Goal: Task Accomplishment & Management: Manage account settings

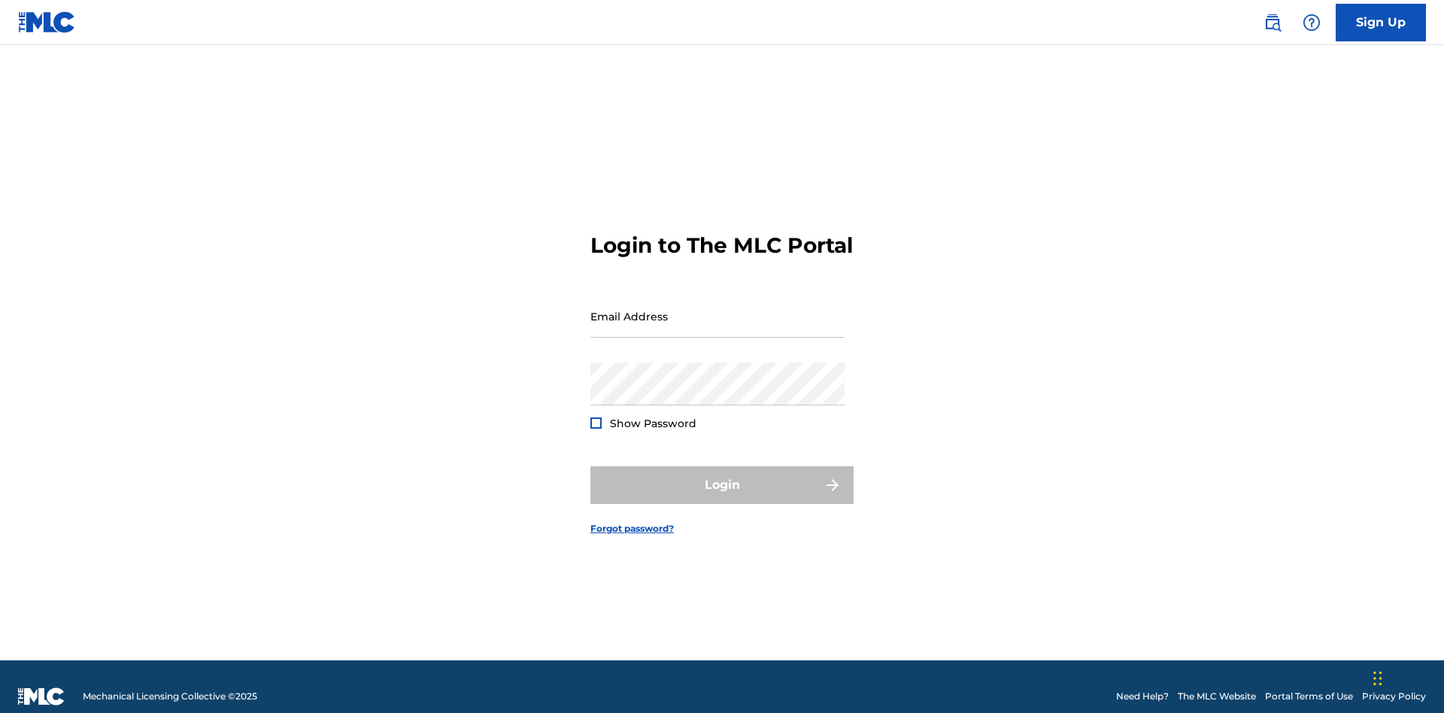
scroll to position [20, 0]
click at [717, 309] on input "Email Address" at bounding box center [717, 316] width 254 height 43
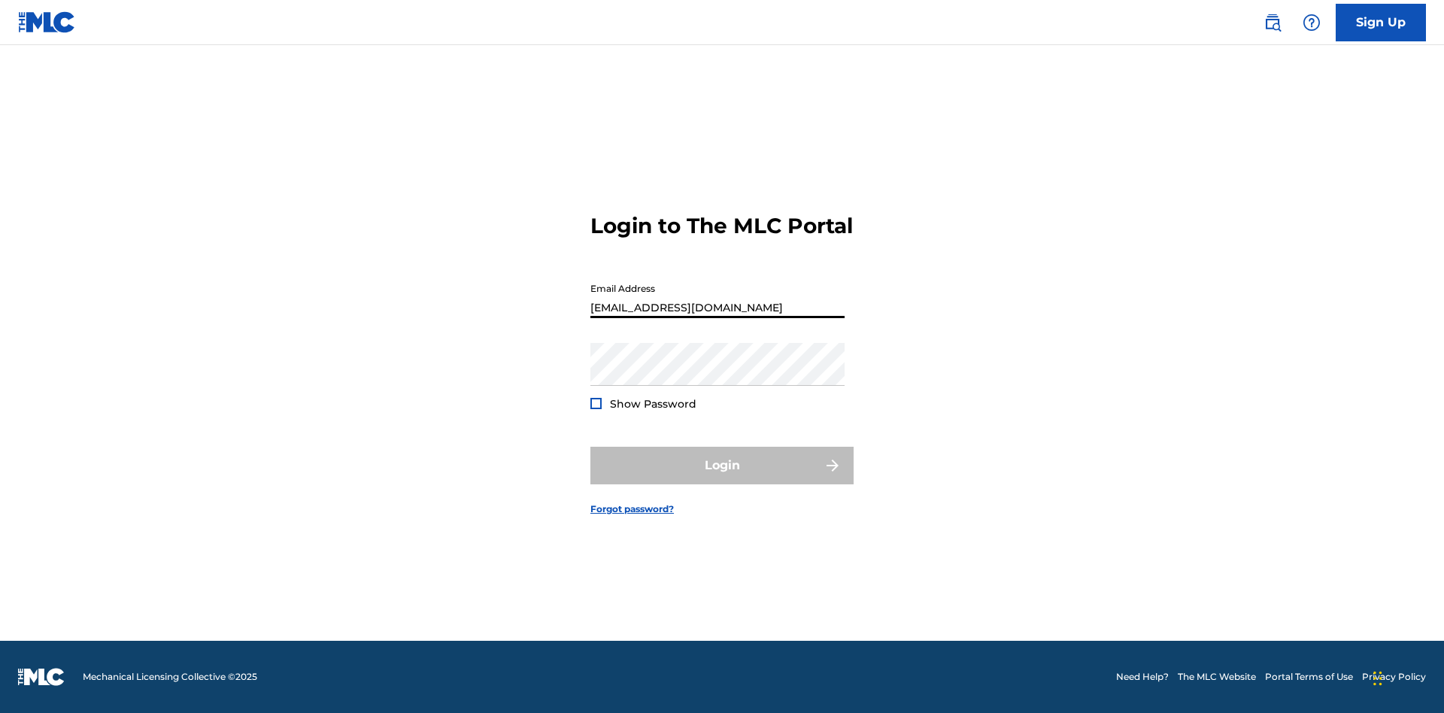
scroll to position [0, 35]
type input "[EMAIL_ADDRESS][DOMAIN_NAME]"
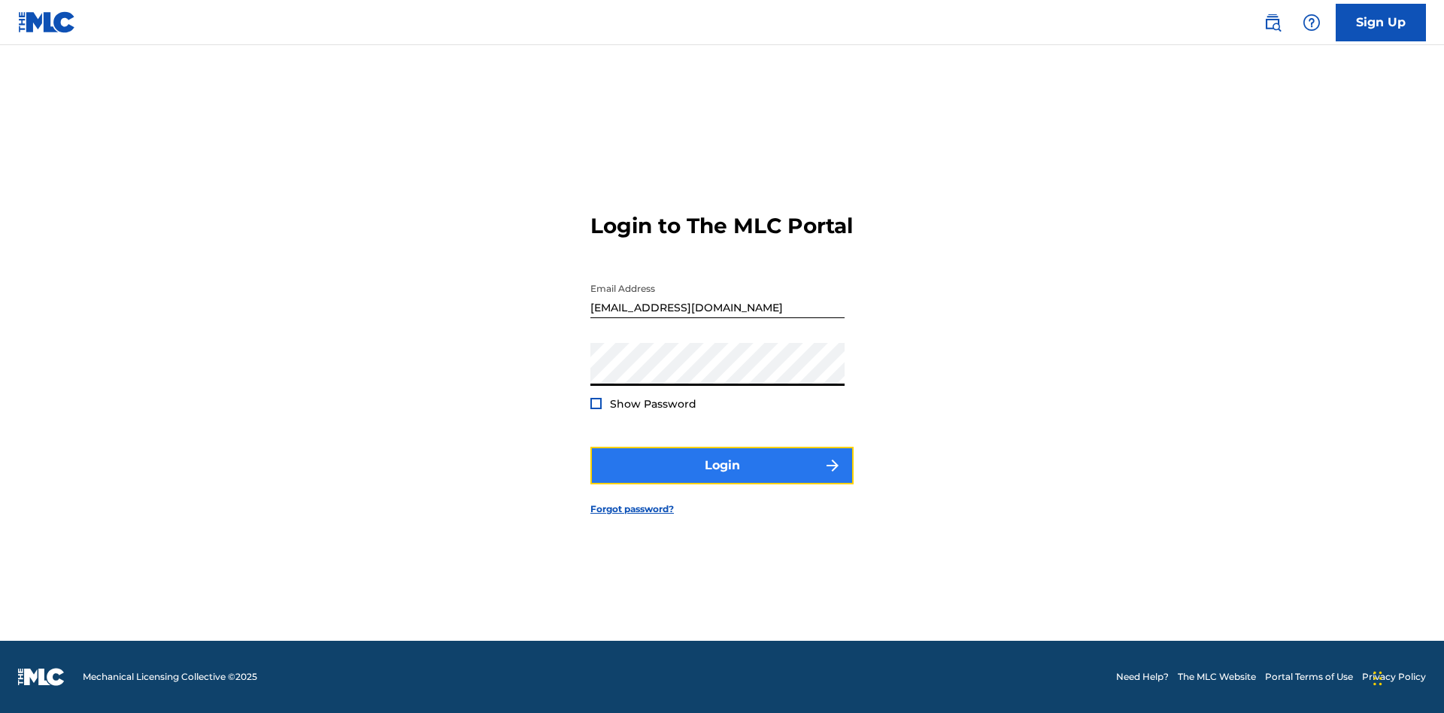
click at [722, 478] on button "Login" at bounding box center [721, 466] width 263 height 38
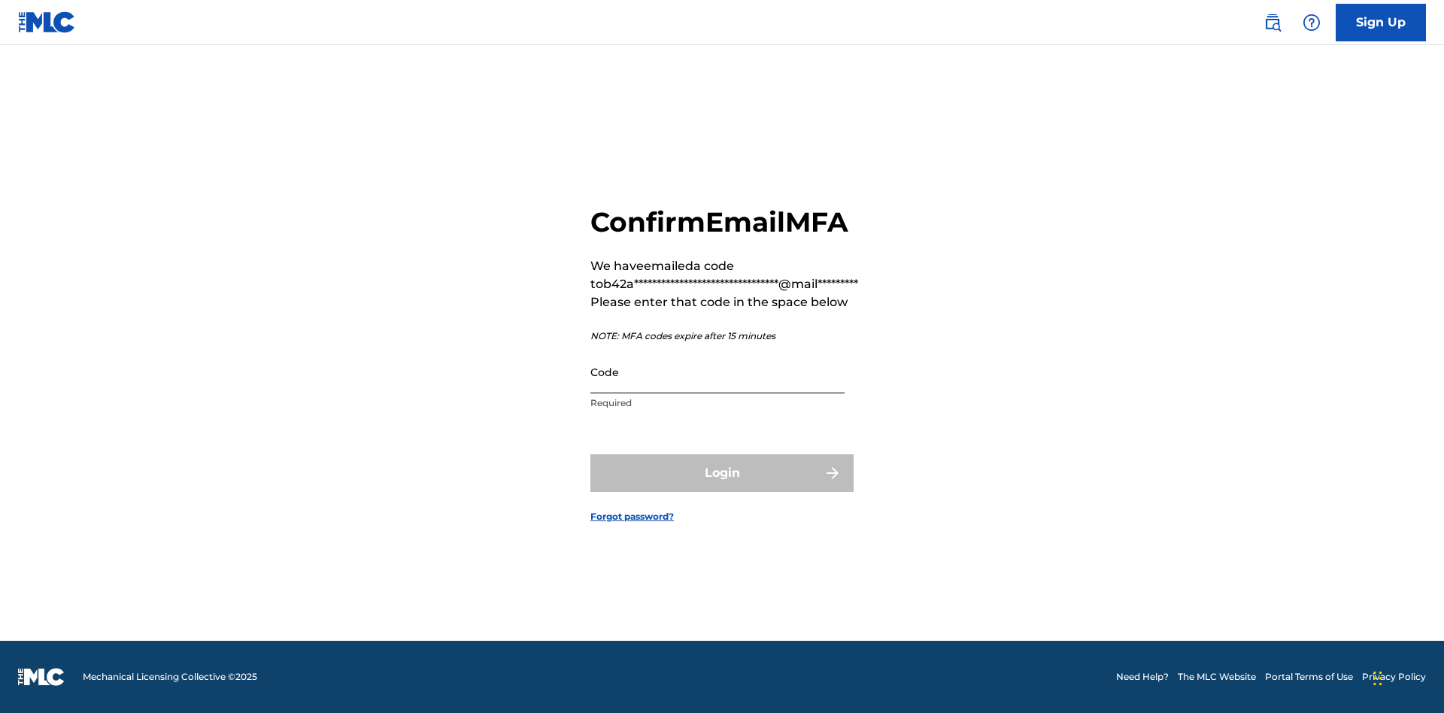
click at [717, 372] on input "Code" at bounding box center [717, 371] width 254 height 43
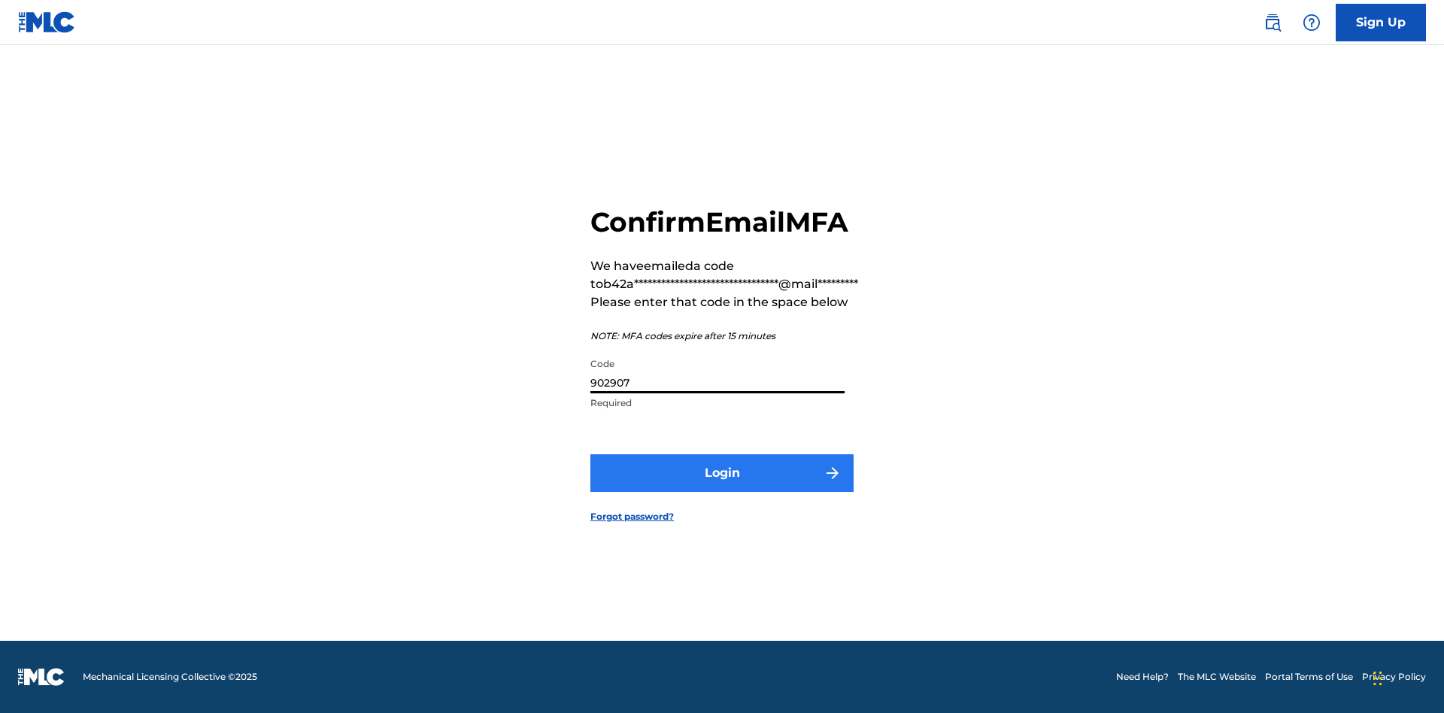
type input "902907"
click at [722, 472] on button "Login" at bounding box center [721, 473] width 263 height 38
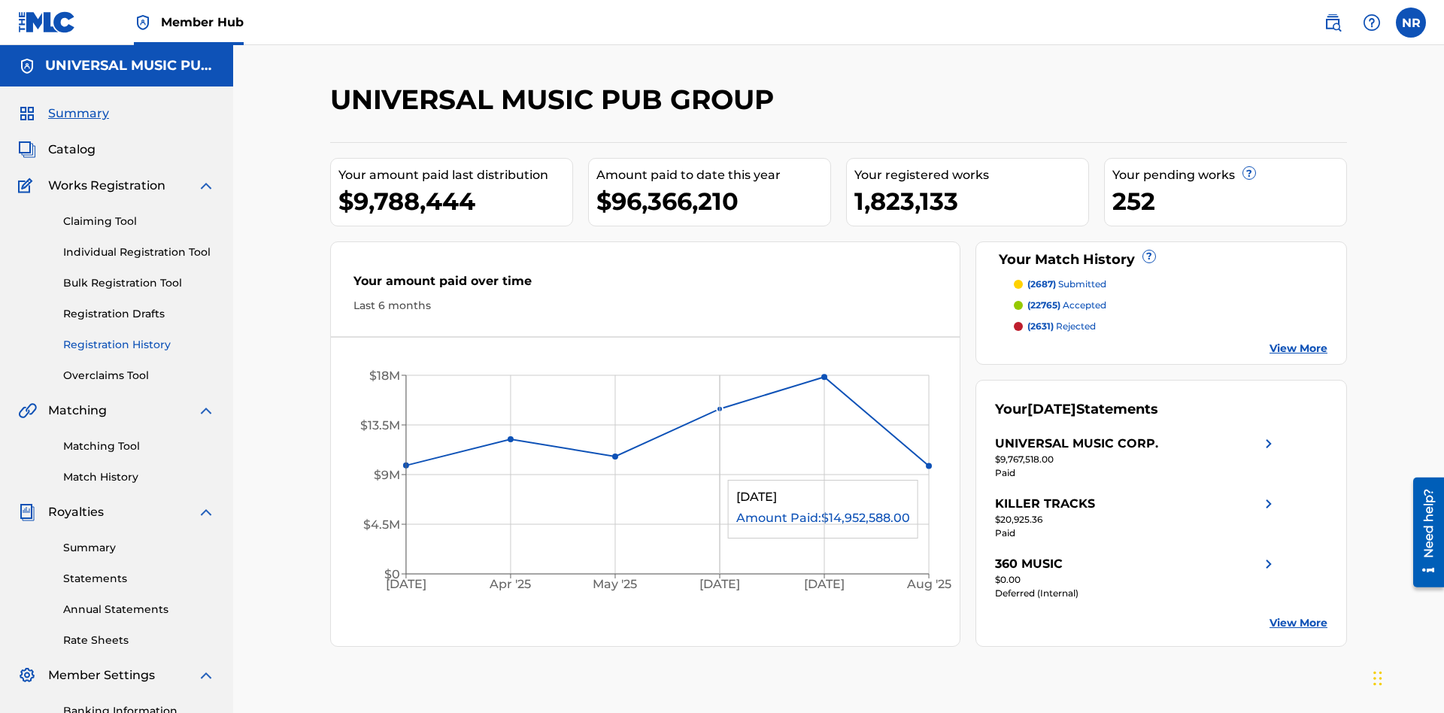
click at [139, 337] on link "Registration History" at bounding box center [139, 345] width 152 height 16
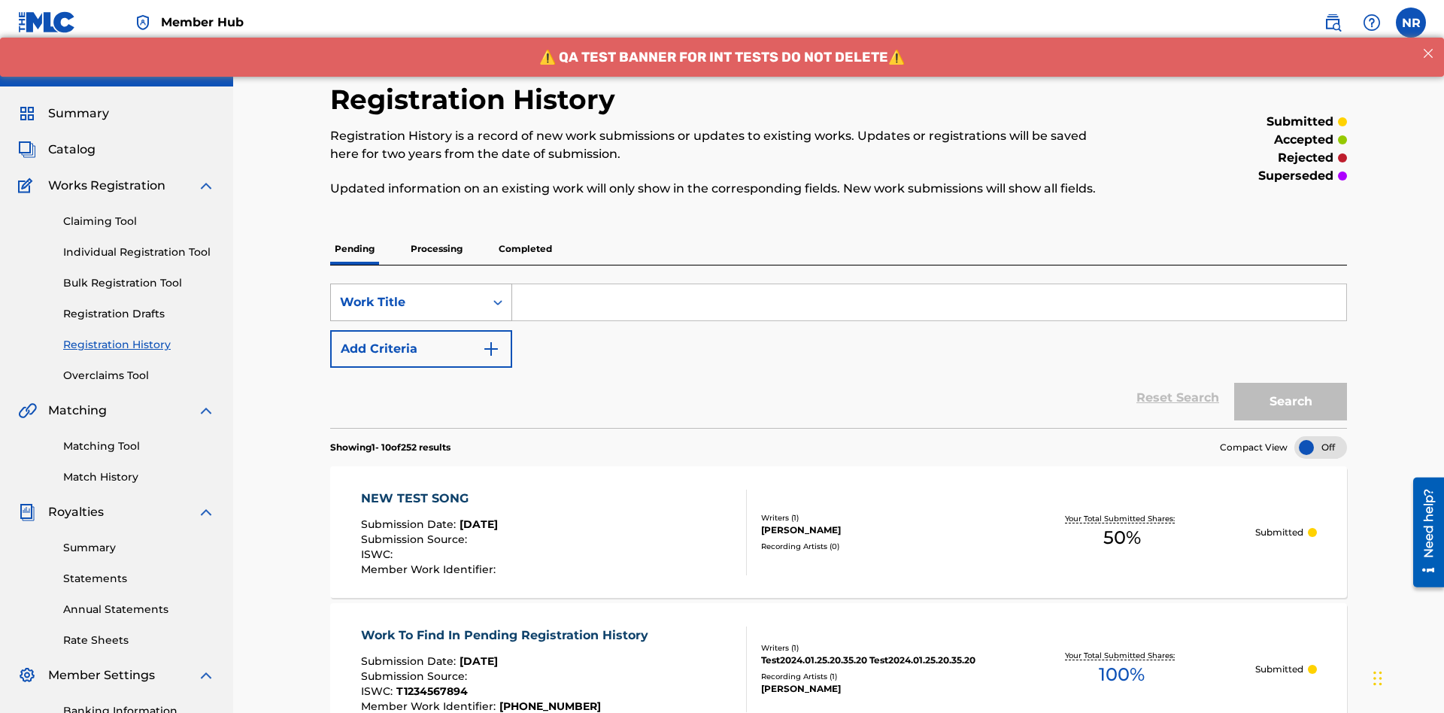
click at [408, 293] on div "Work Title" at bounding box center [407, 302] width 135 height 18
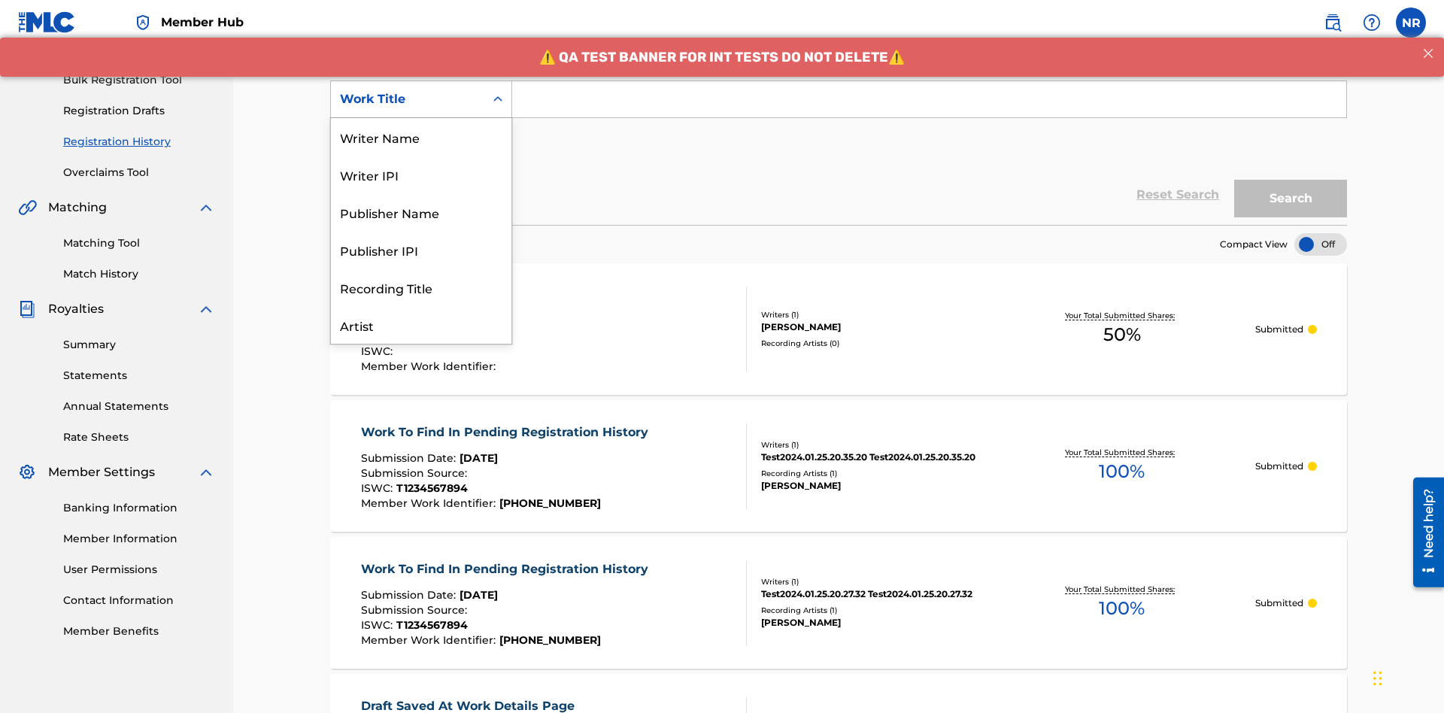
scroll to position [75, 0]
click at [421, 325] on div "Work Title" at bounding box center [421, 325] width 180 height 38
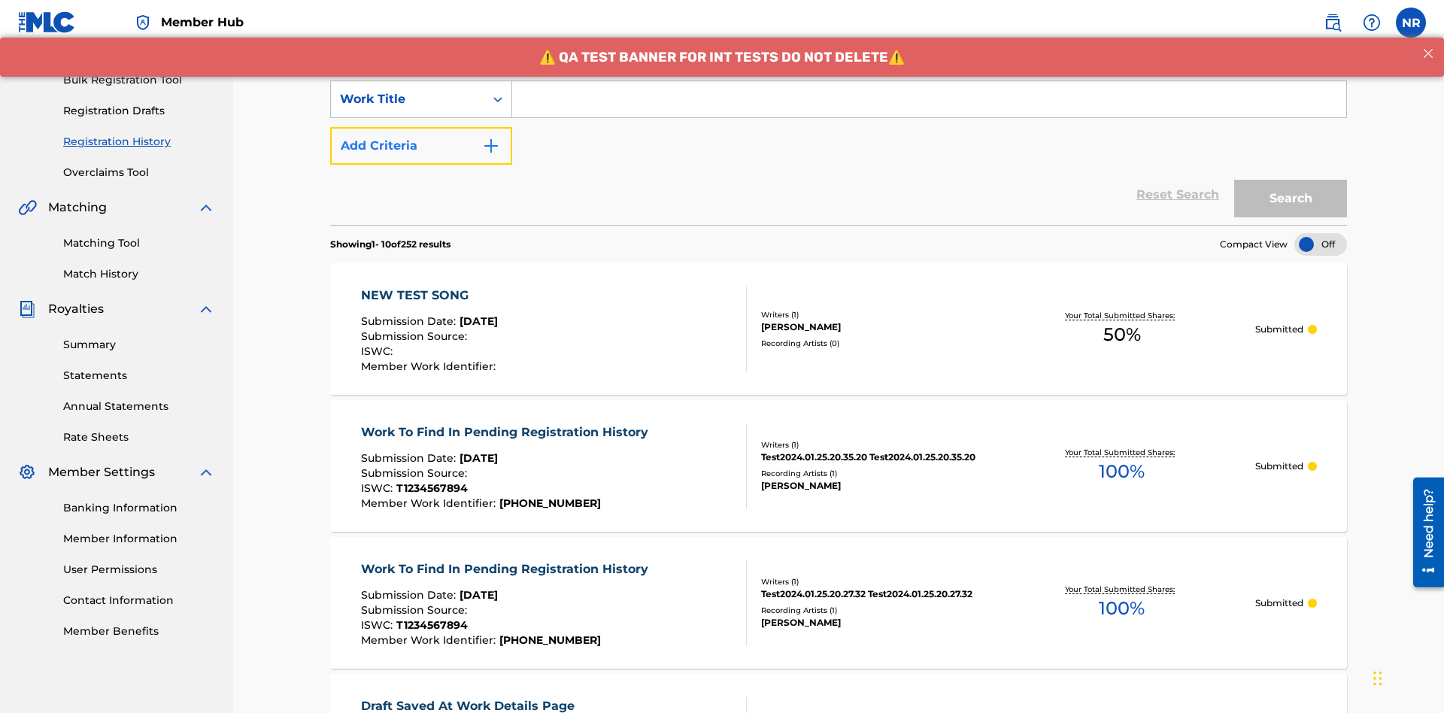
click at [421, 127] on button "Add Criteria" at bounding box center [421, 146] width 182 height 38
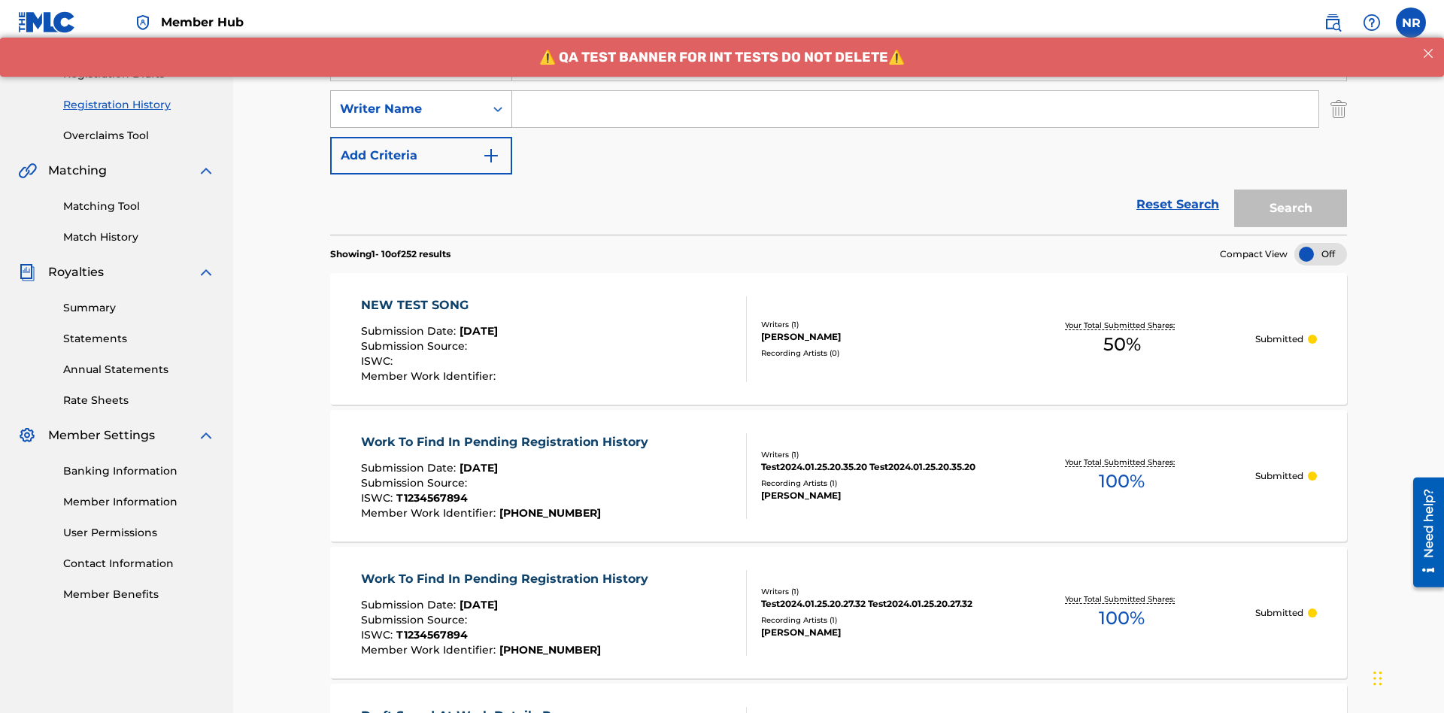
click at [408, 100] on div "Writer Name" at bounding box center [407, 109] width 135 height 18
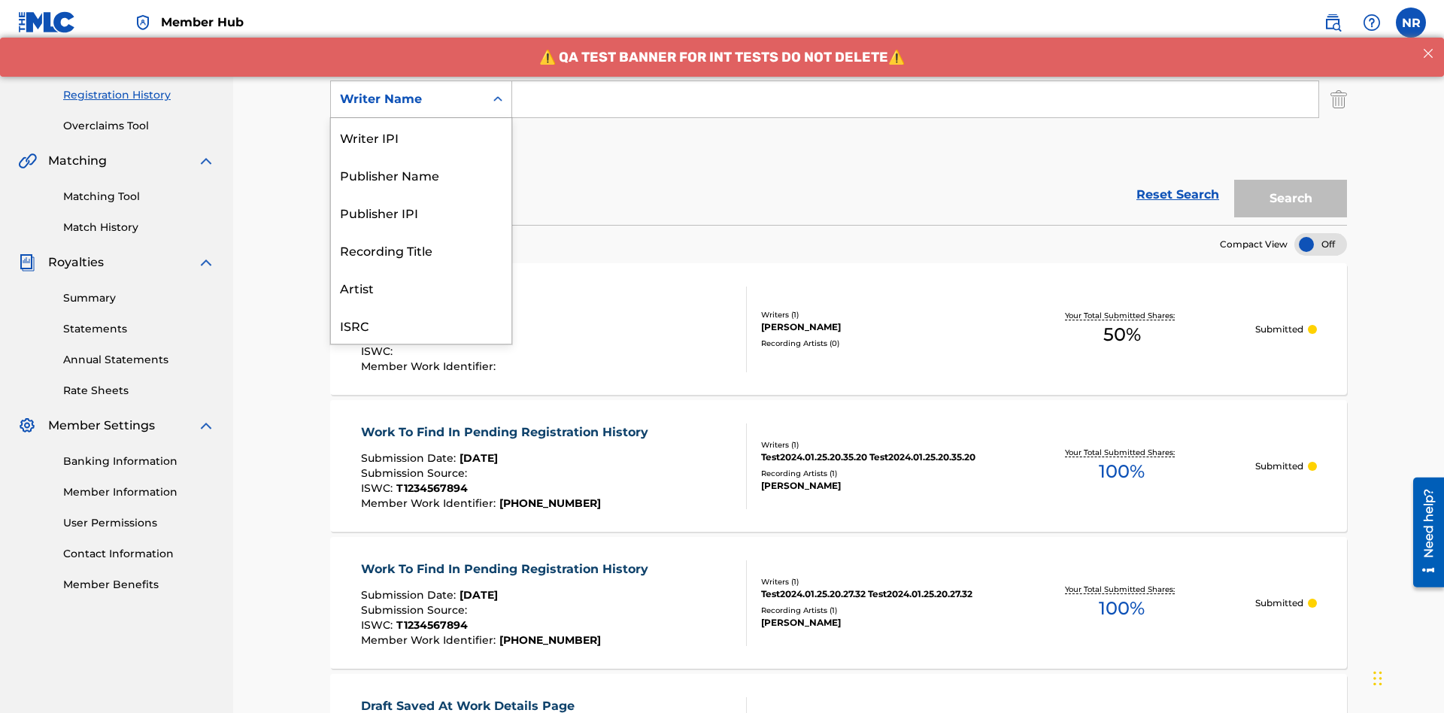
scroll to position [38, 0]
click at [421, 212] on div "Recording Title" at bounding box center [421, 212] width 180 height 38
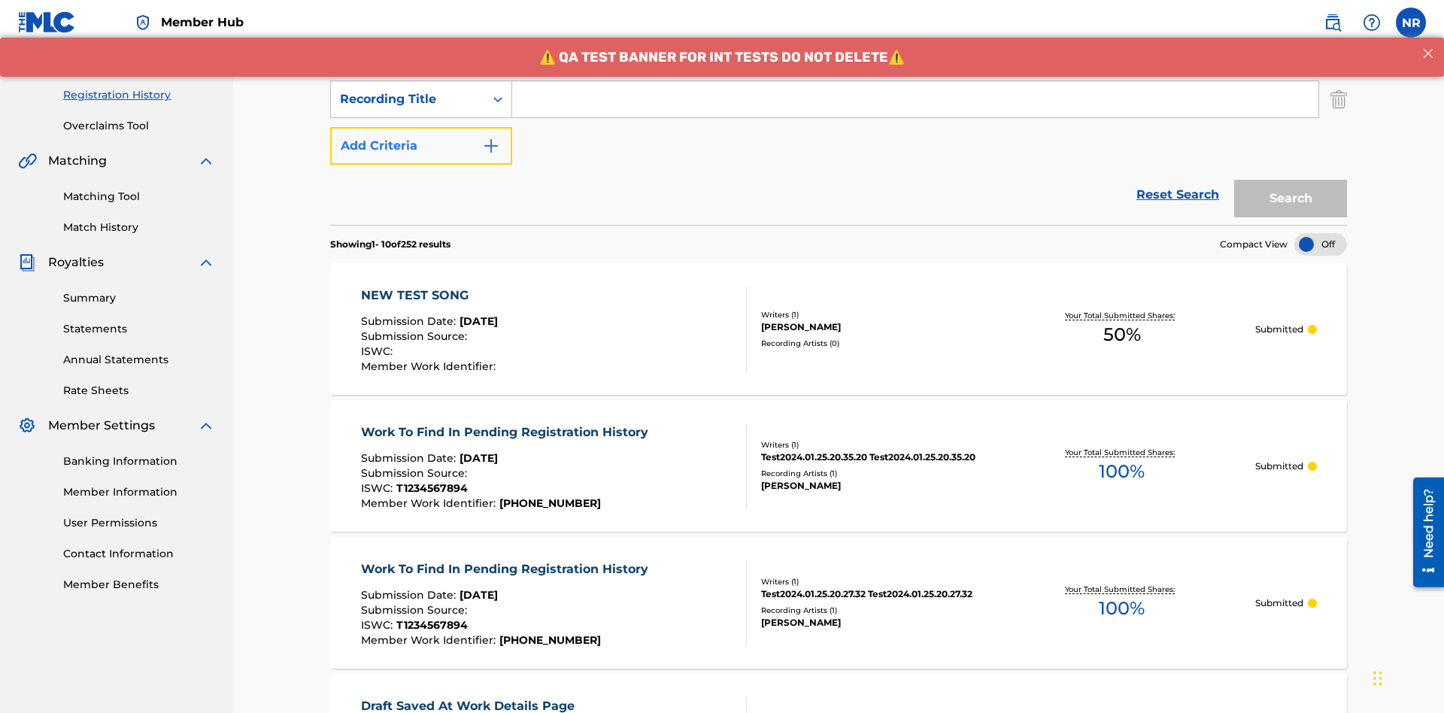
click at [421, 127] on button "Add Criteria" at bounding box center [421, 146] width 182 height 38
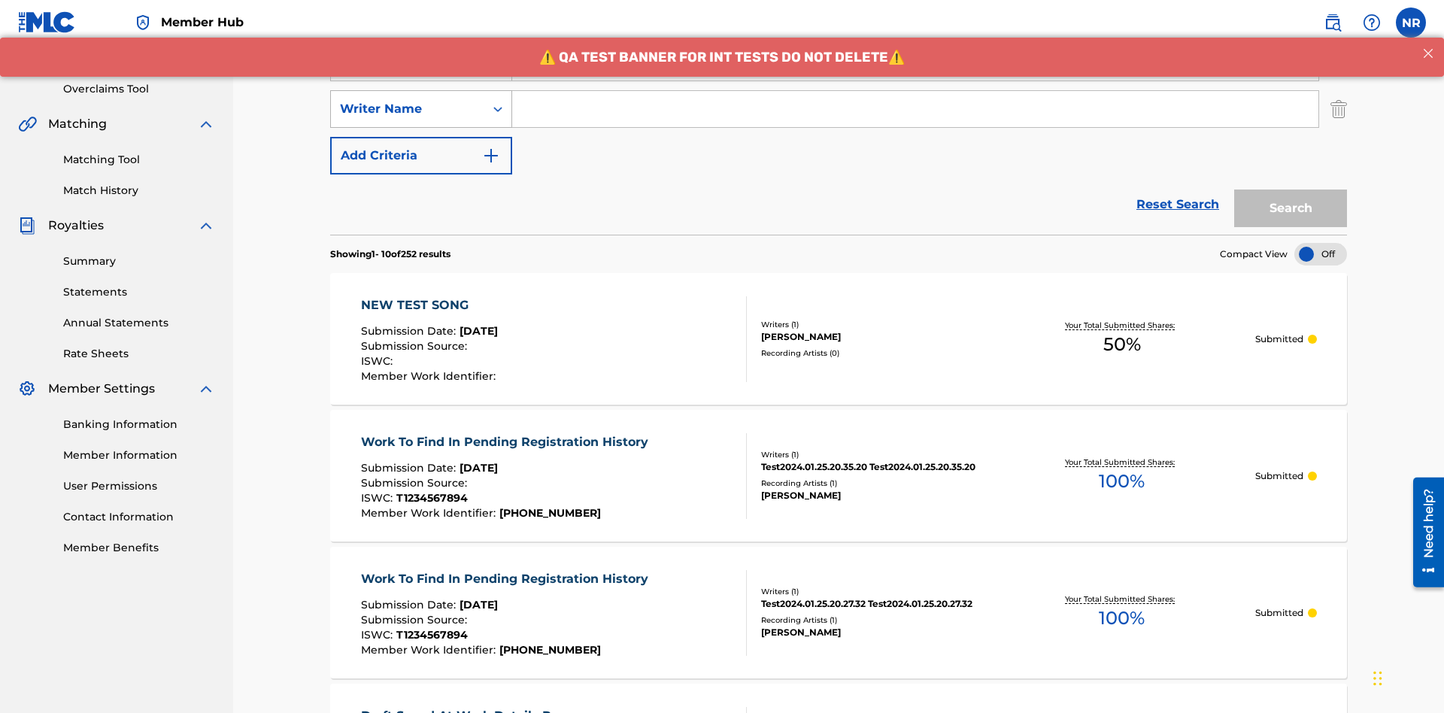
click at [408, 100] on div "Writer Name" at bounding box center [407, 109] width 135 height 18
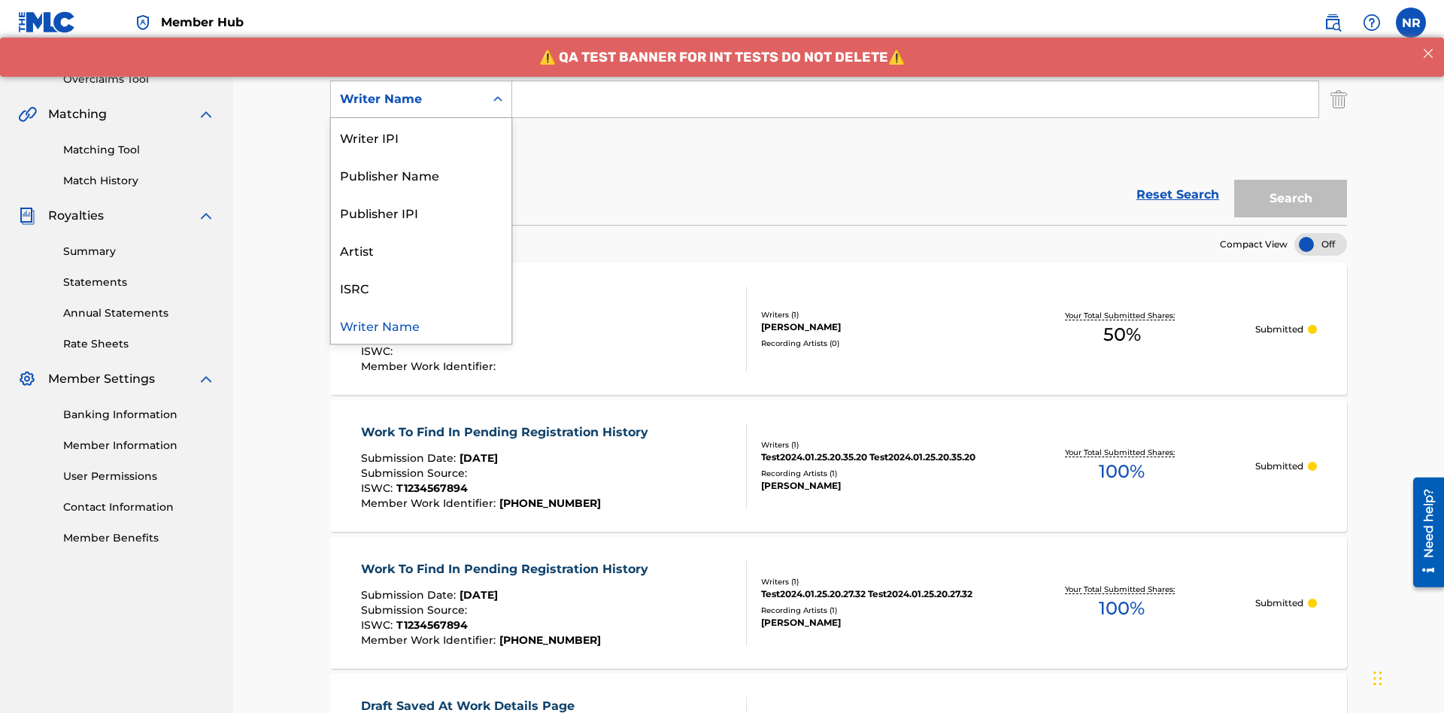
click at [421, 287] on div "ISRC" at bounding box center [421, 287] width 180 height 38
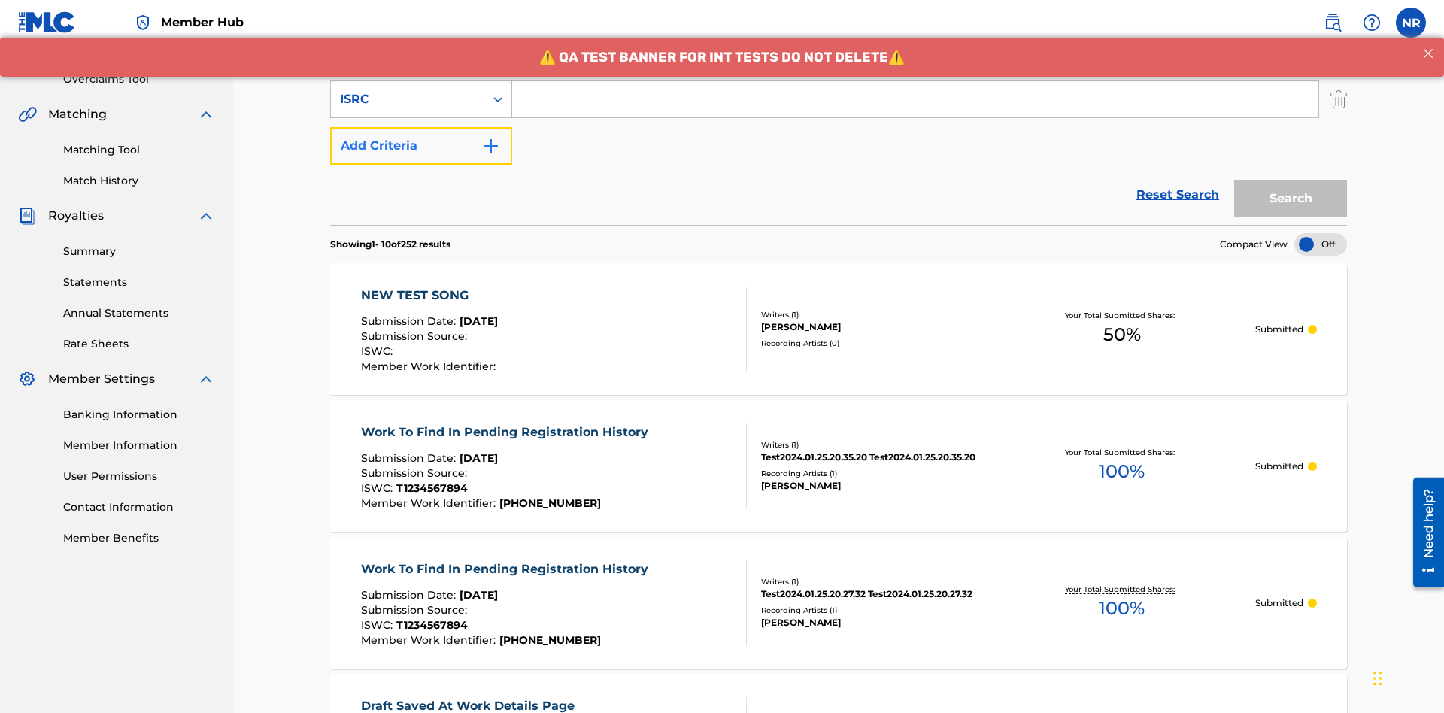
click at [421, 127] on button "Add Criteria" at bounding box center [421, 146] width 182 height 38
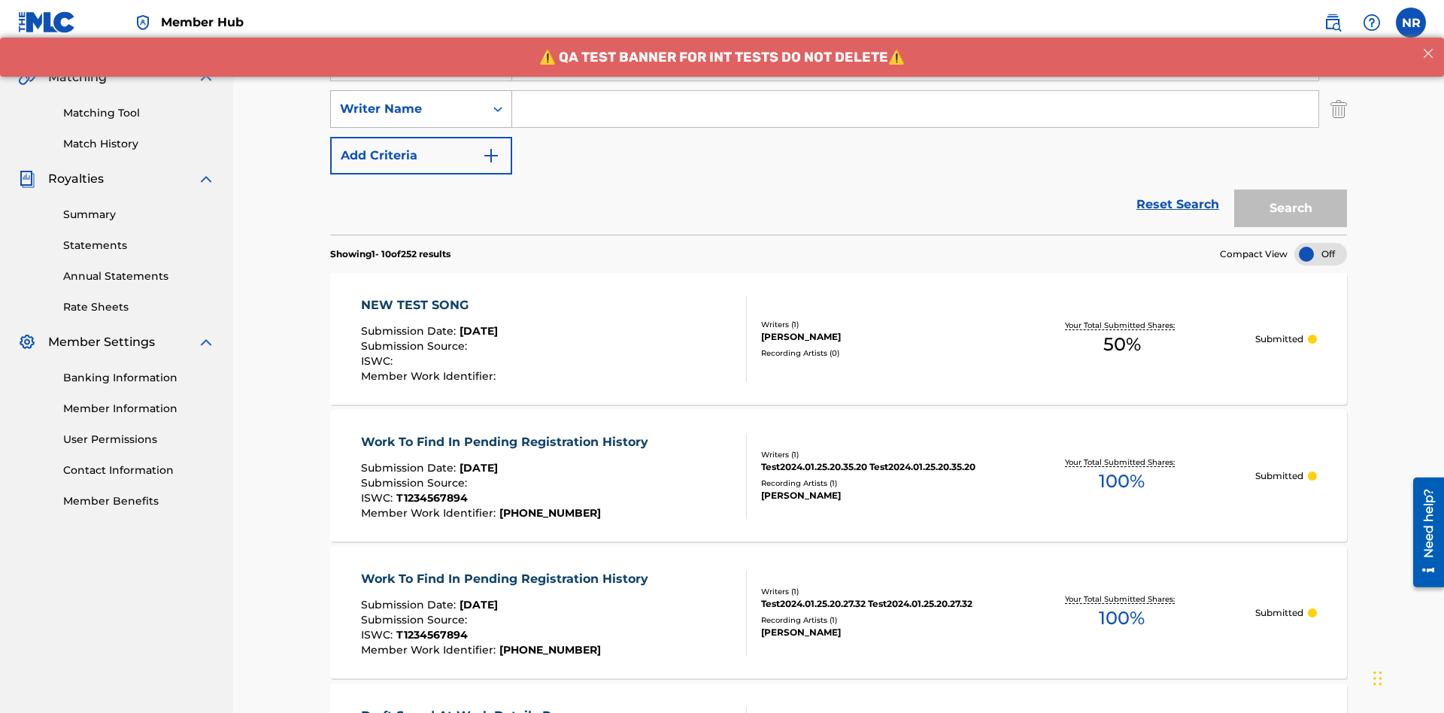
click at [408, 100] on div "Writer Name" at bounding box center [407, 109] width 135 height 18
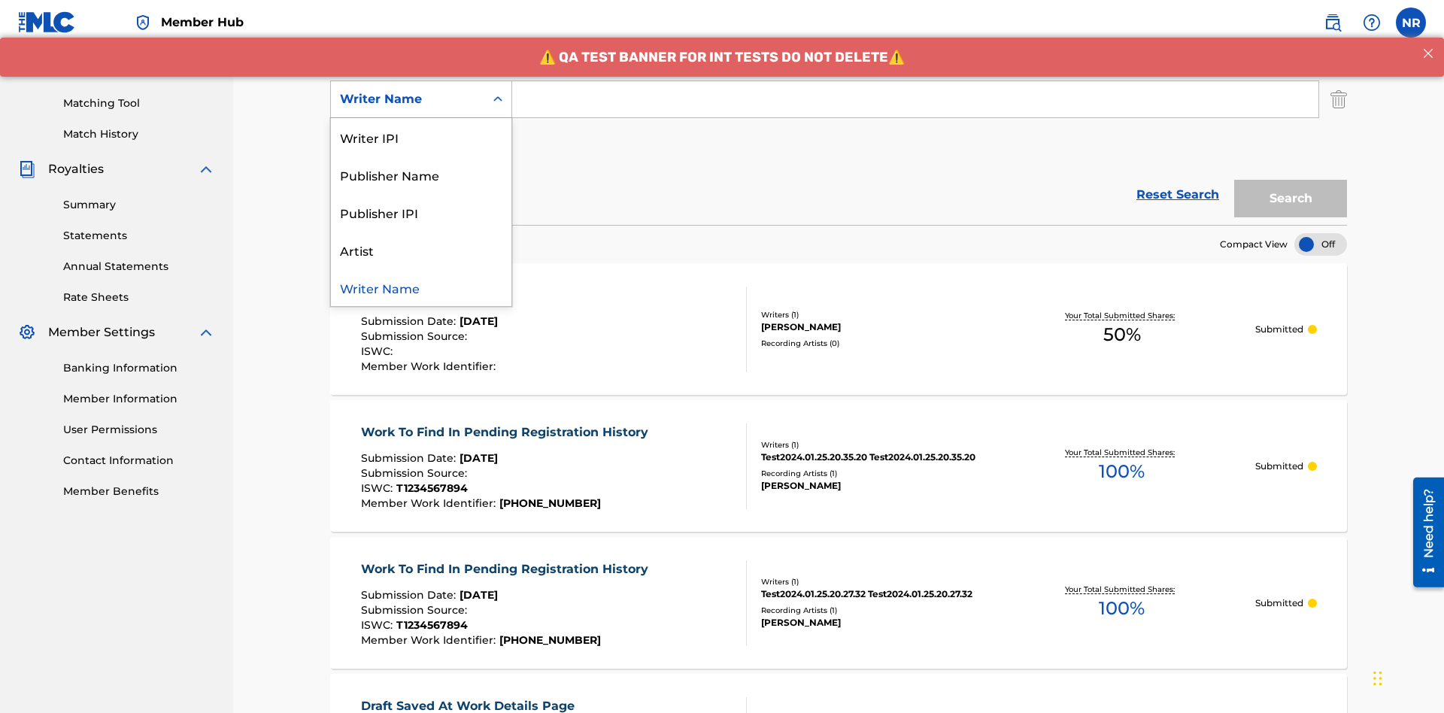
click at [421, 287] on div "Writer Name" at bounding box center [421, 287] width 180 height 38
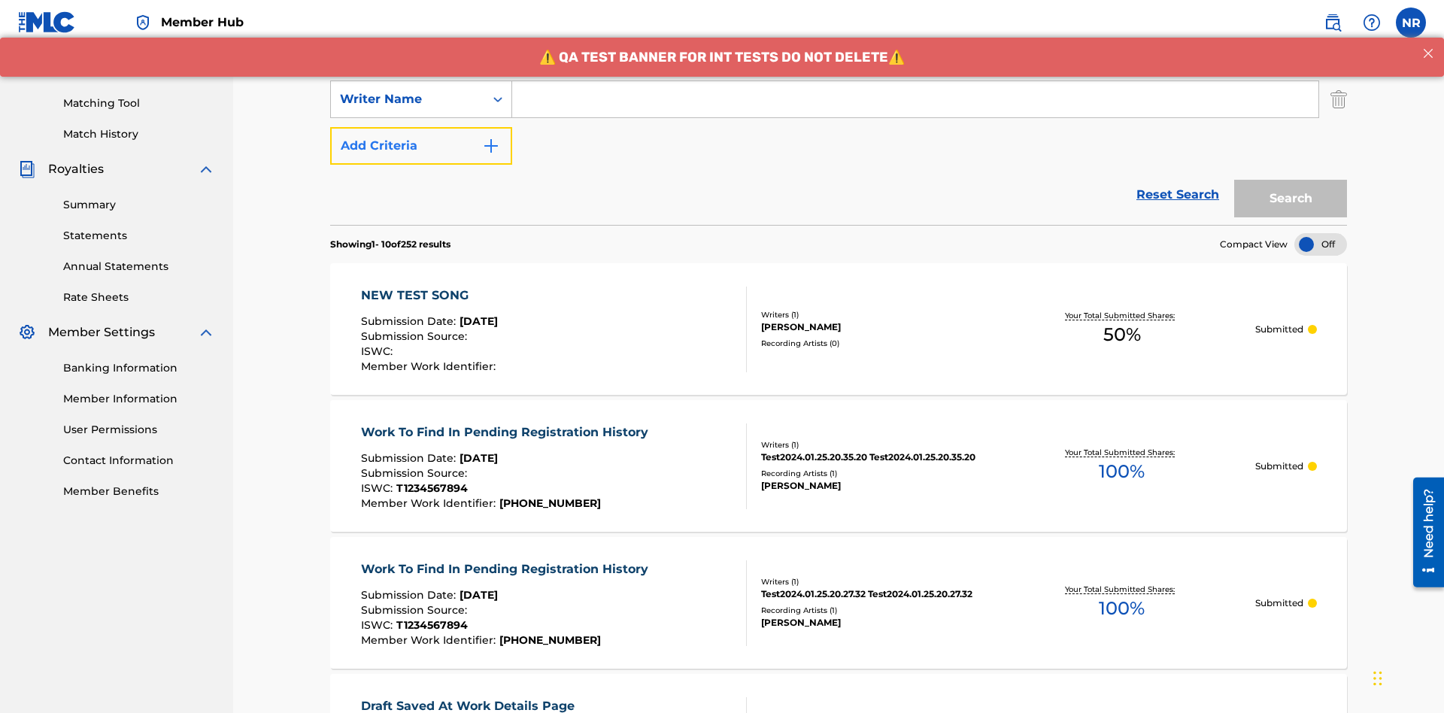
click at [421, 127] on button "Add Criteria" at bounding box center [421, 146] width 182 height 38
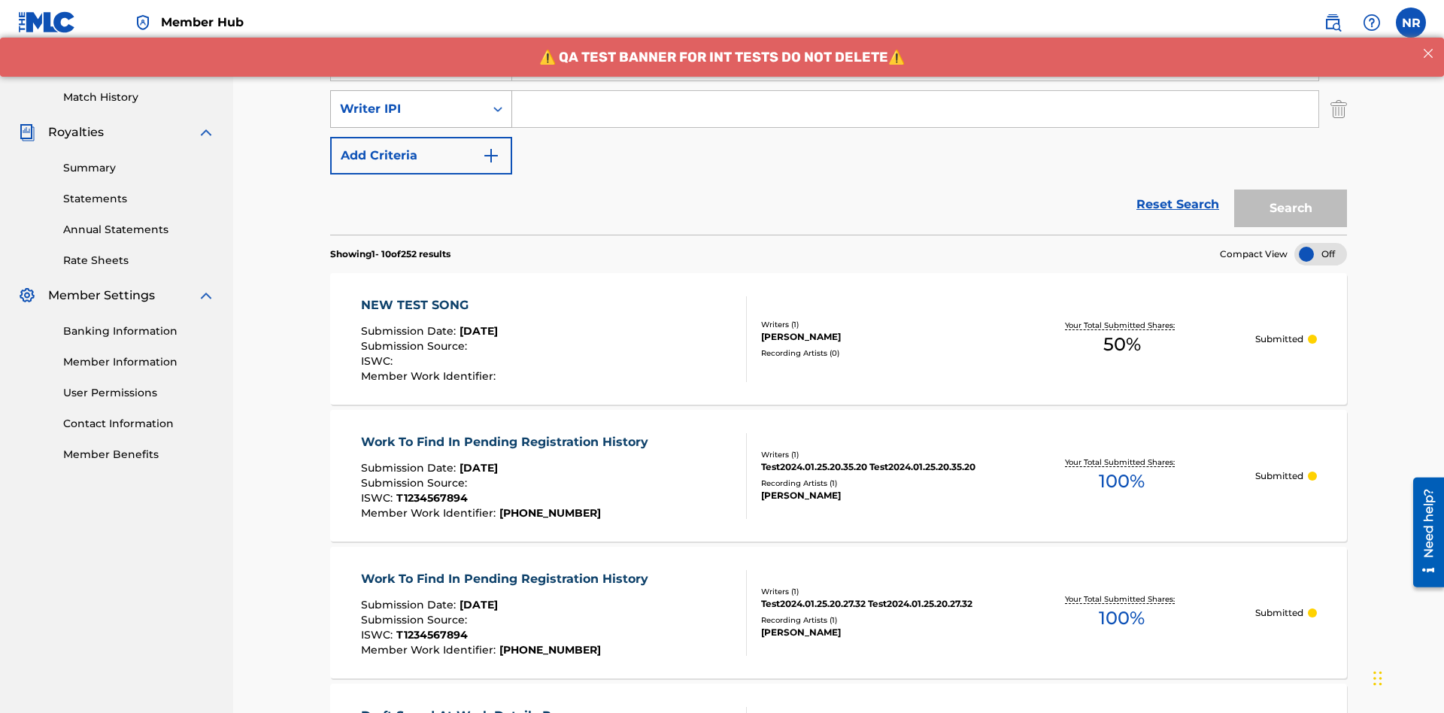
click at [408, 100] on div "Writer IPI" at bounding box center [407, 109] width 135 height 18
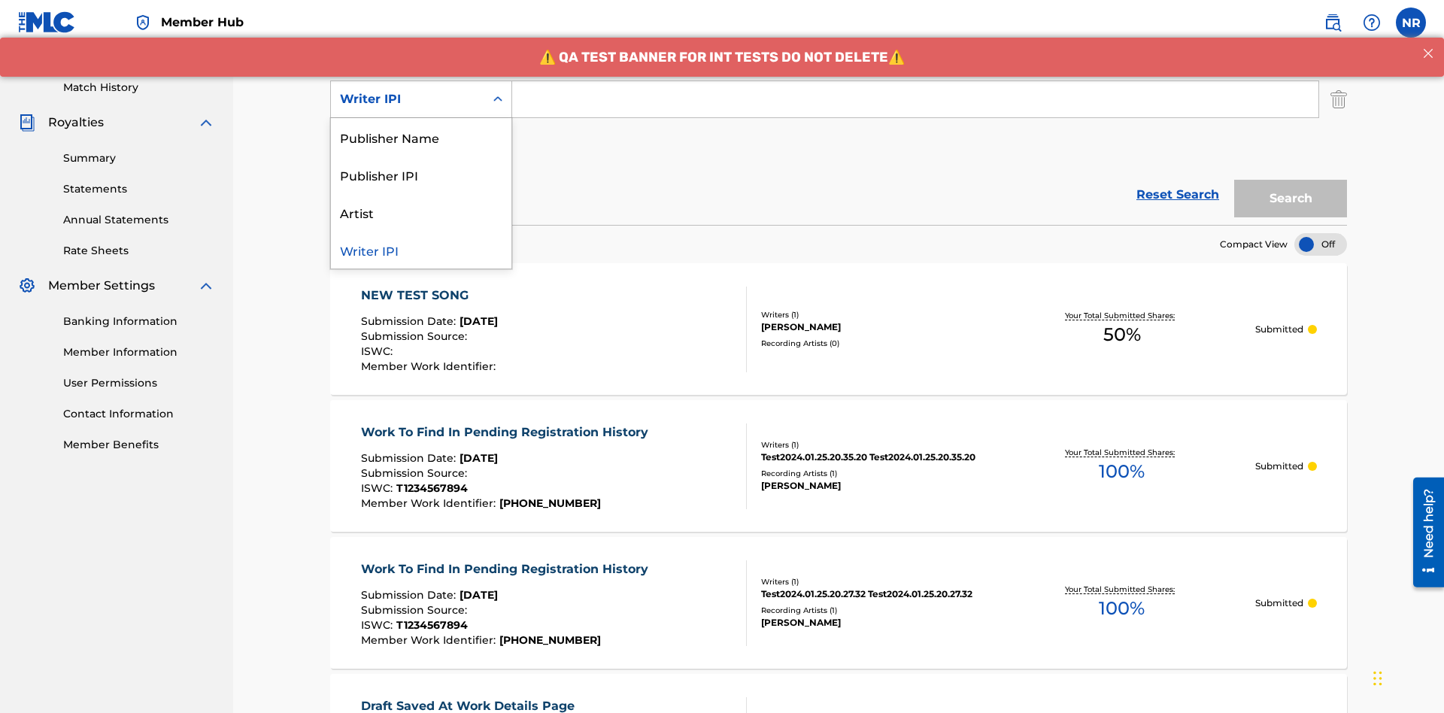
click at [421, 137] on div "Publisher Name" at bounding box center [421, 137] width 180 height 38
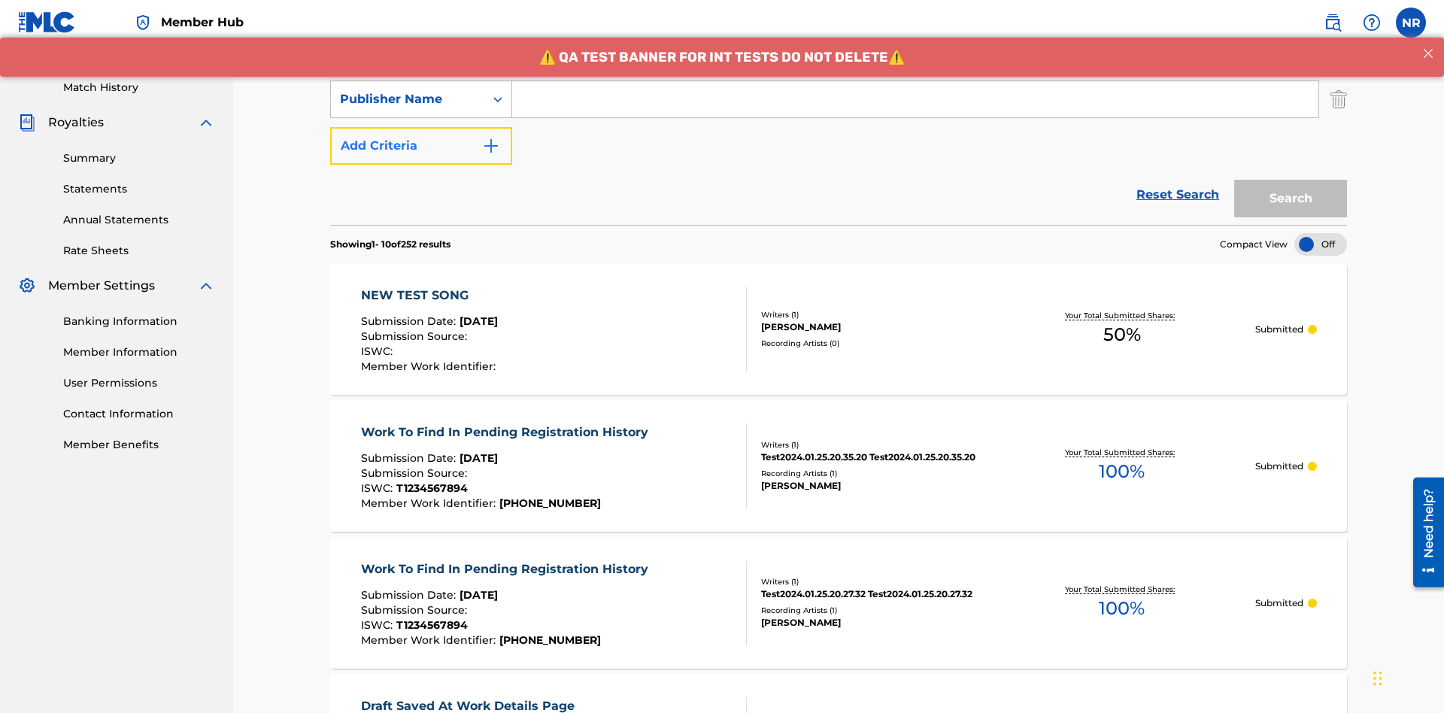
click at [421, 127] on button "Add Criteria" at bounding box center [421, 146] width 182 height 38
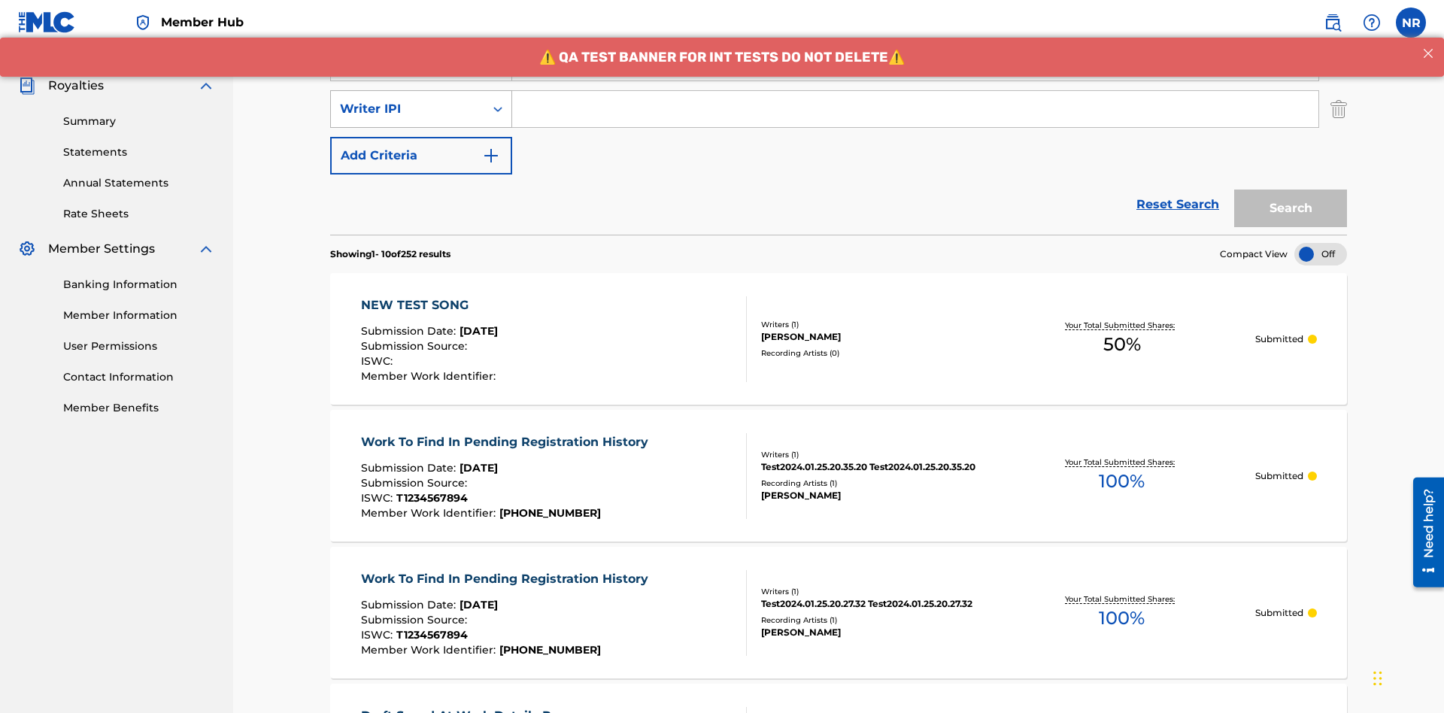
click at [408, 100] on div "Writer IPI" at bounding box center [407, 109] width 135 height 18
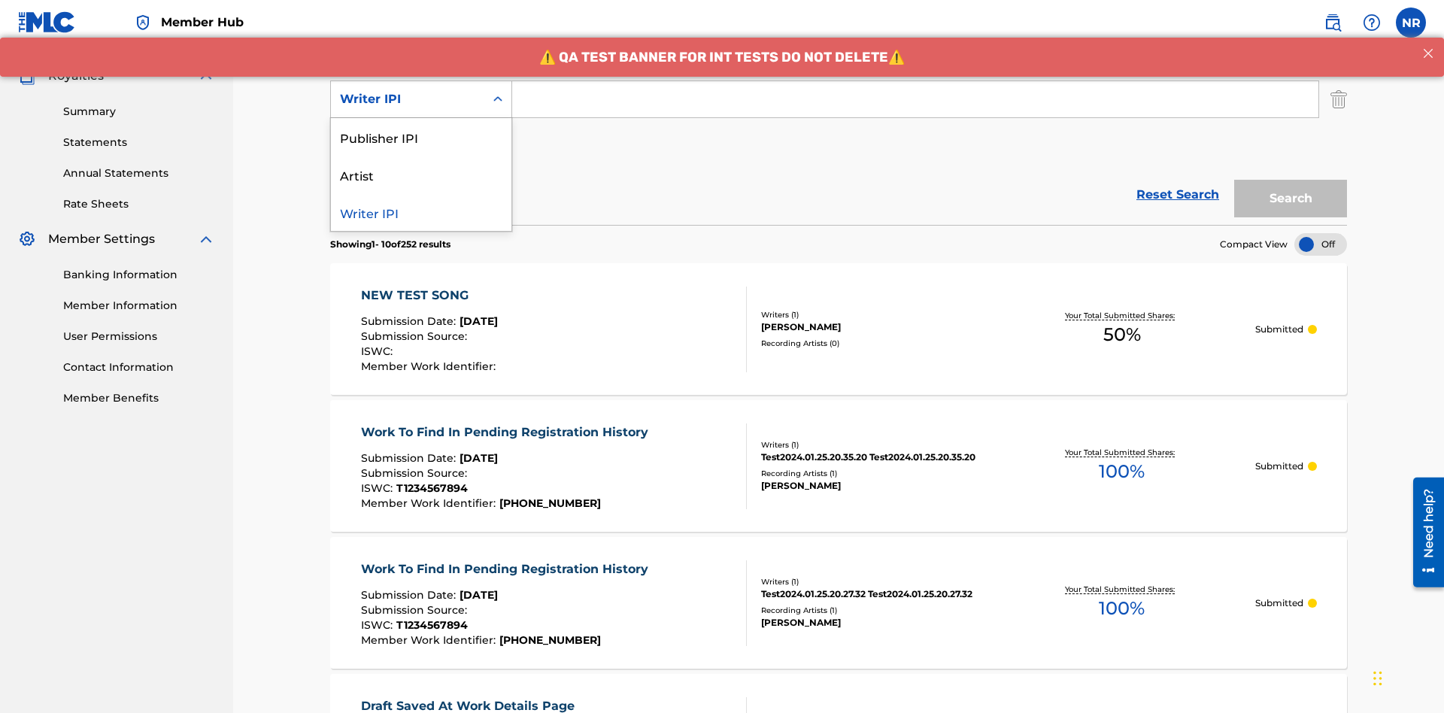
click at [421, 137] on div "Publisher IPI" at bounding box center [421, 137] width 180 height 38
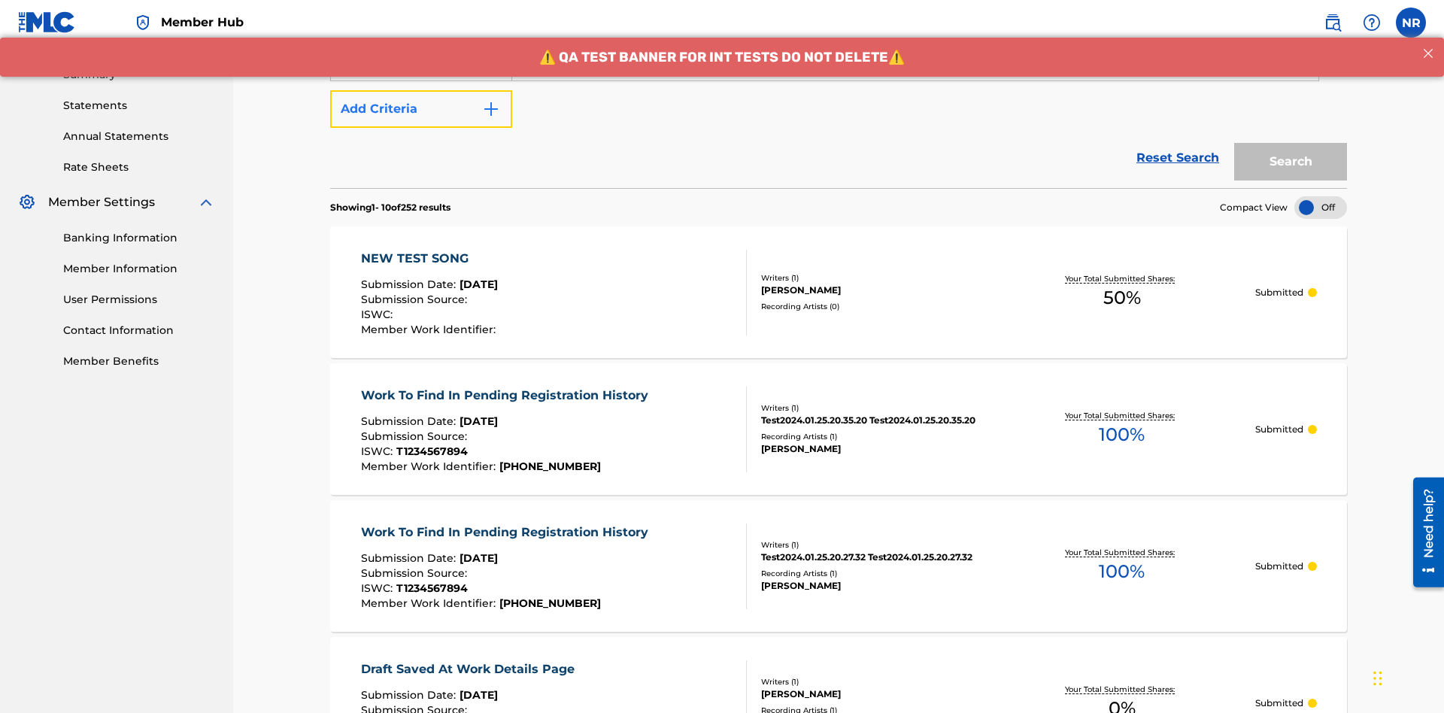
click at [421, 109] on button "Add Criteria" at bounding box center [421, 109] width 182 height 38
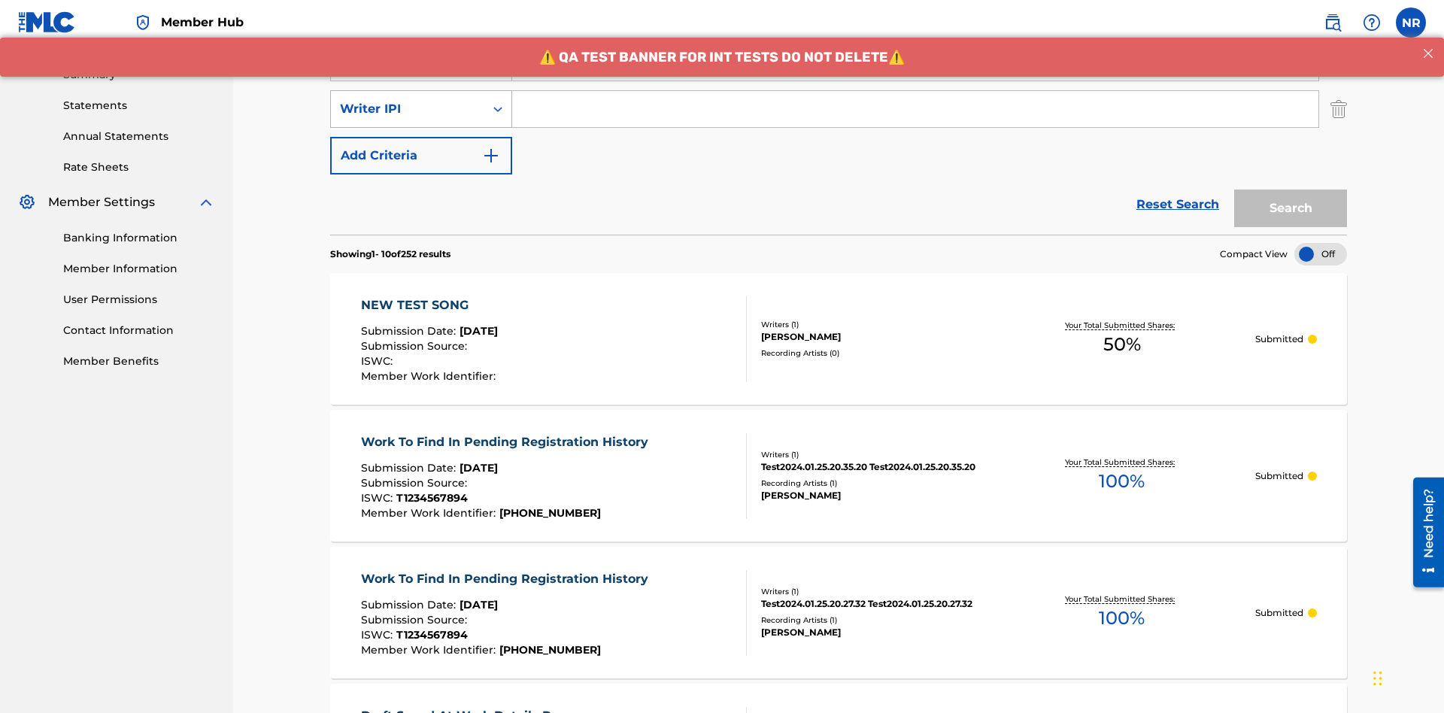
click at [408, 100] on div "Writer IPI" at bounding box center [407, 109] width 135 height 18
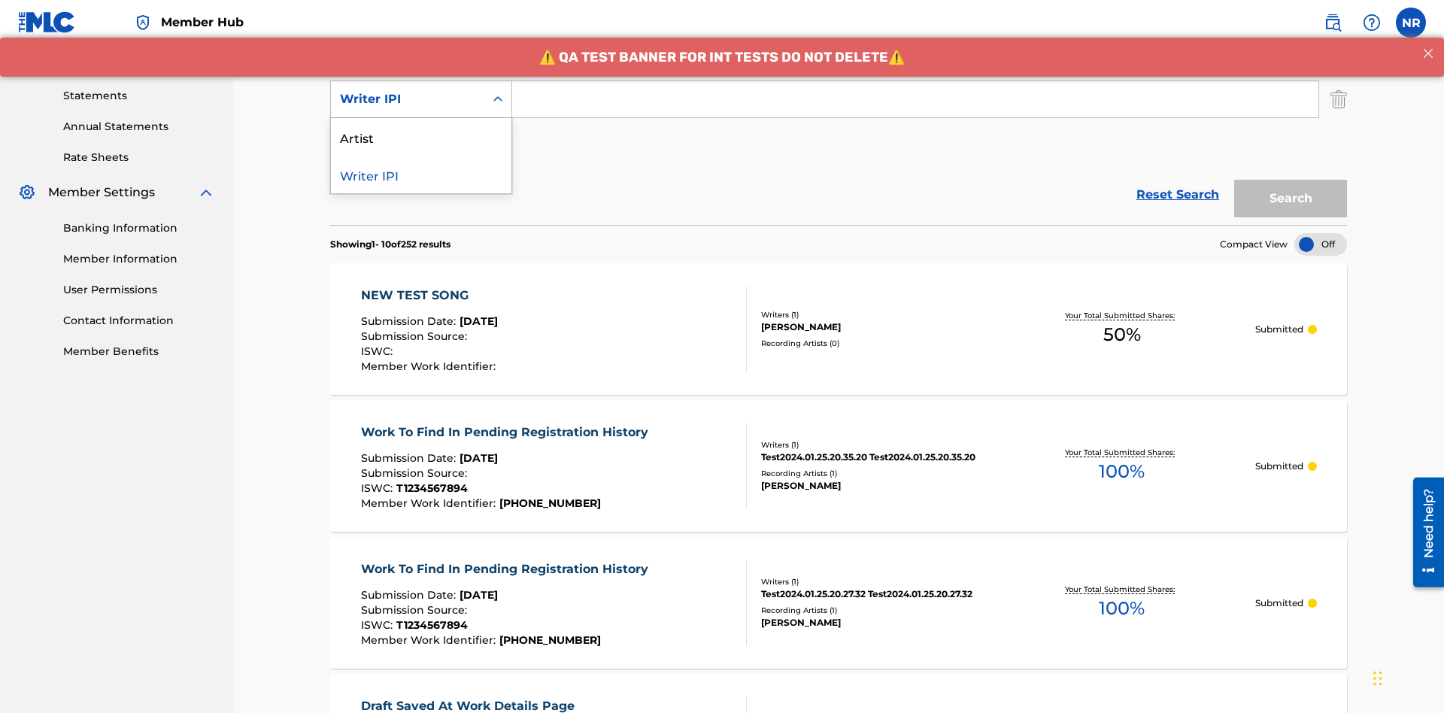
click at [421, 137] on div "Artist" at bounding box center [421, 137] width 180 height 38
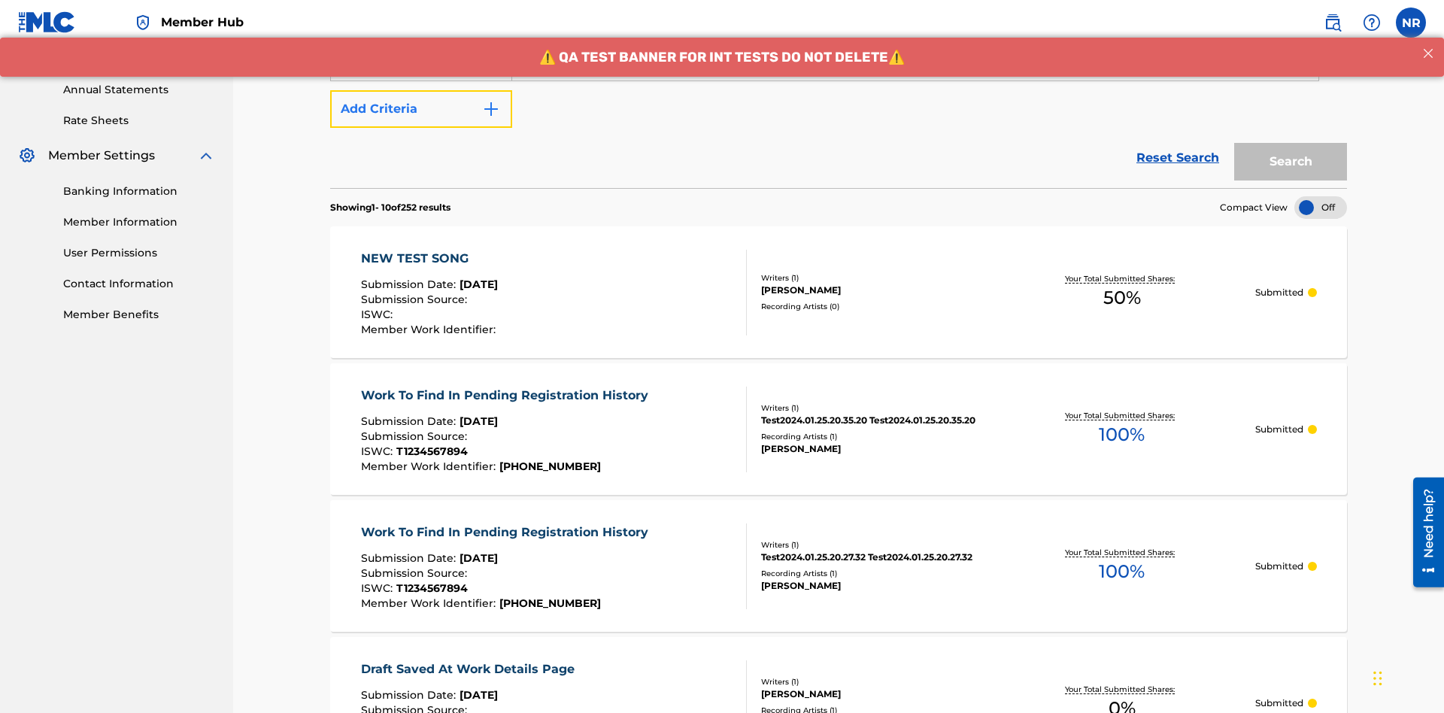
click at [421, 109] on button "Add Criteria" at bounding box center [421, 109] width 182 height 38
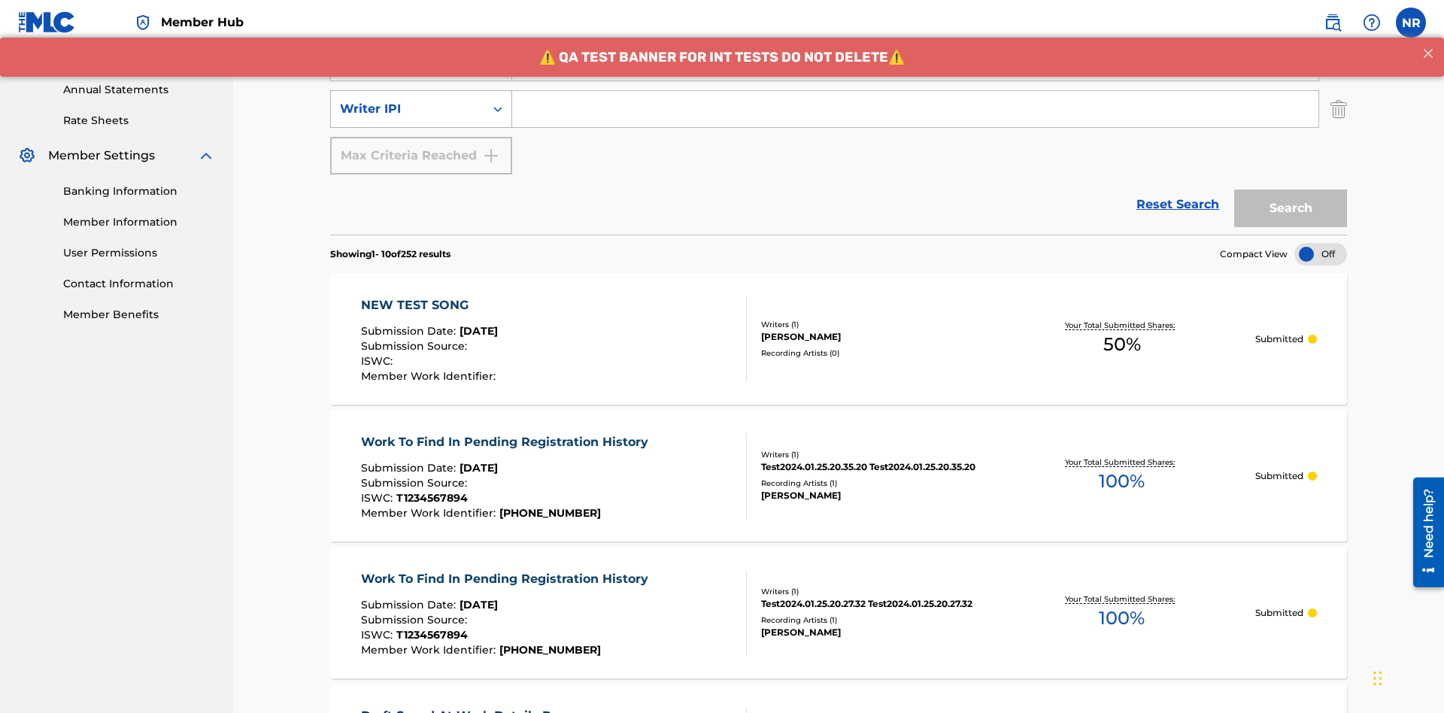
click at [408, 100] on div "Writer IPI" at bounding box center [407, 109] width 135 height 18
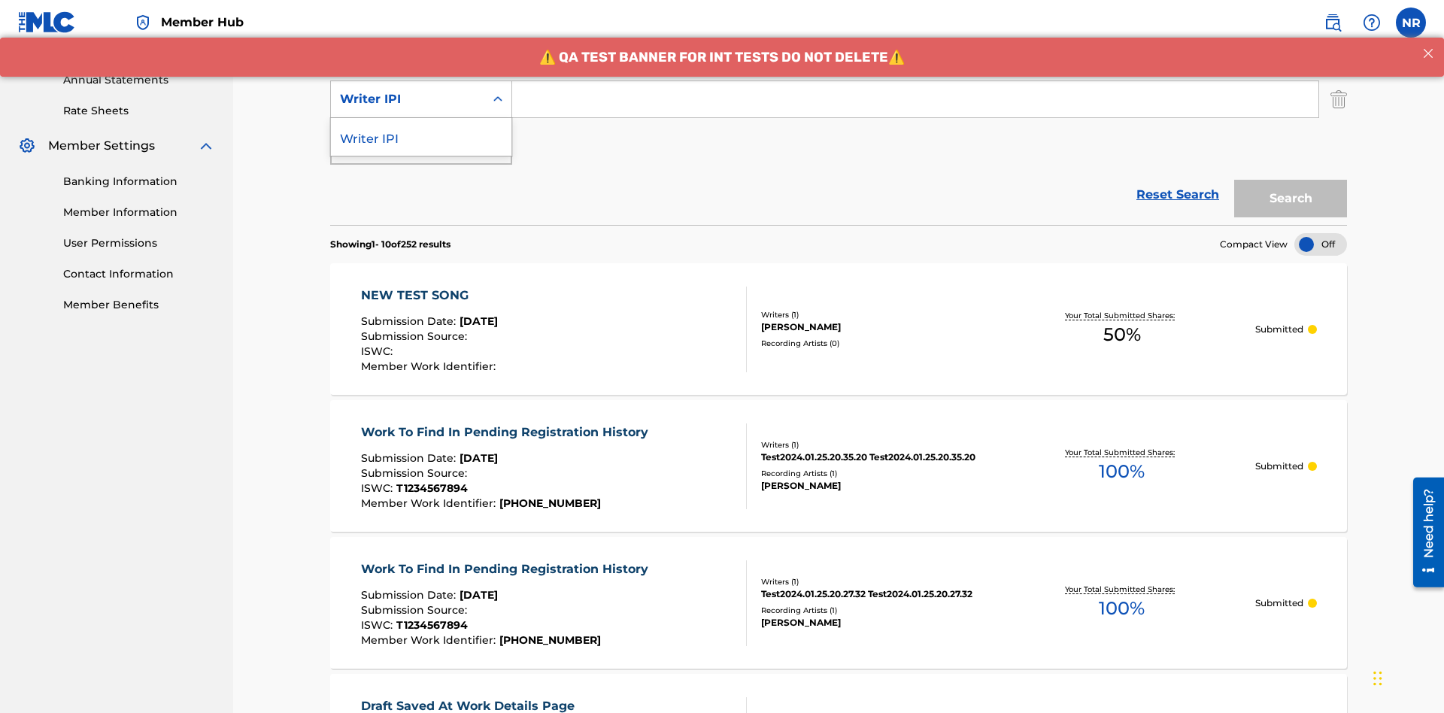
click at [421, 137] on div "Writer IPI" at bounding box center [421, 137] width 180 height 38
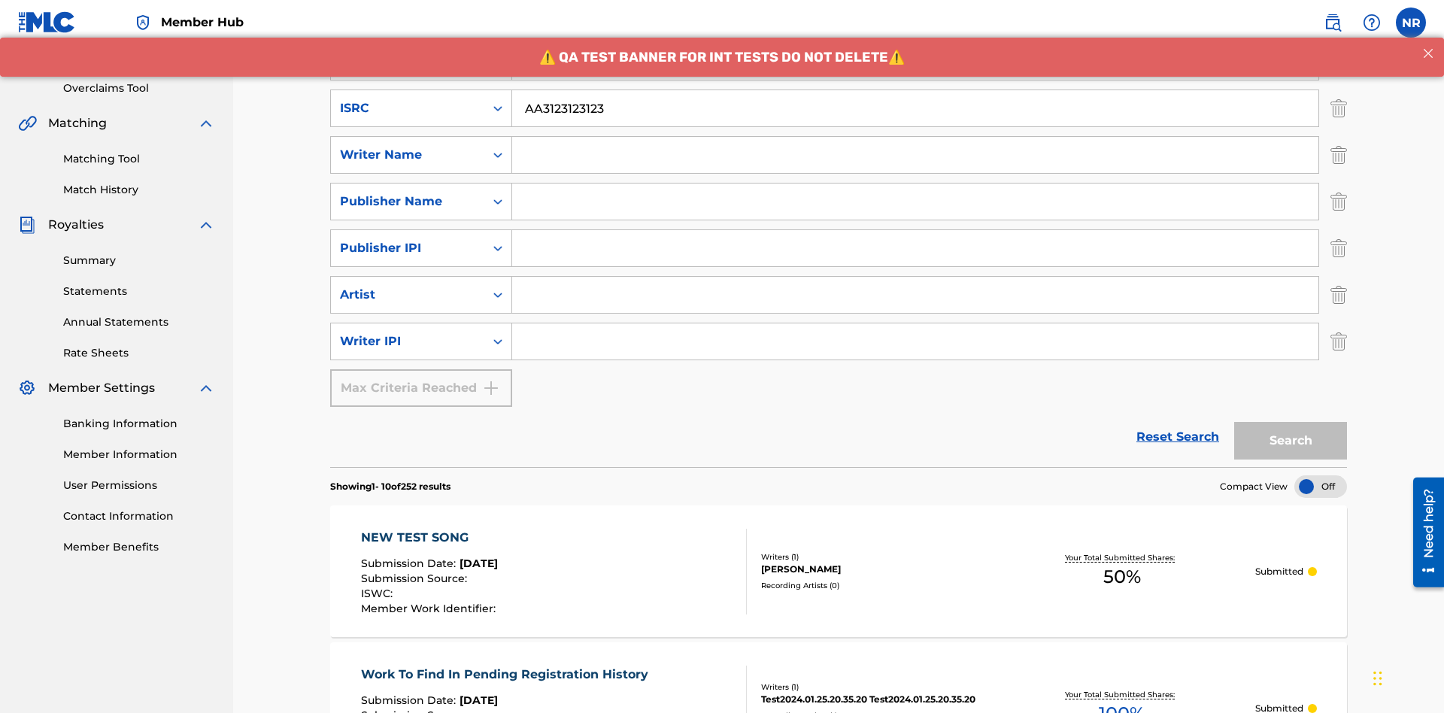
scroll to position [194, 0]
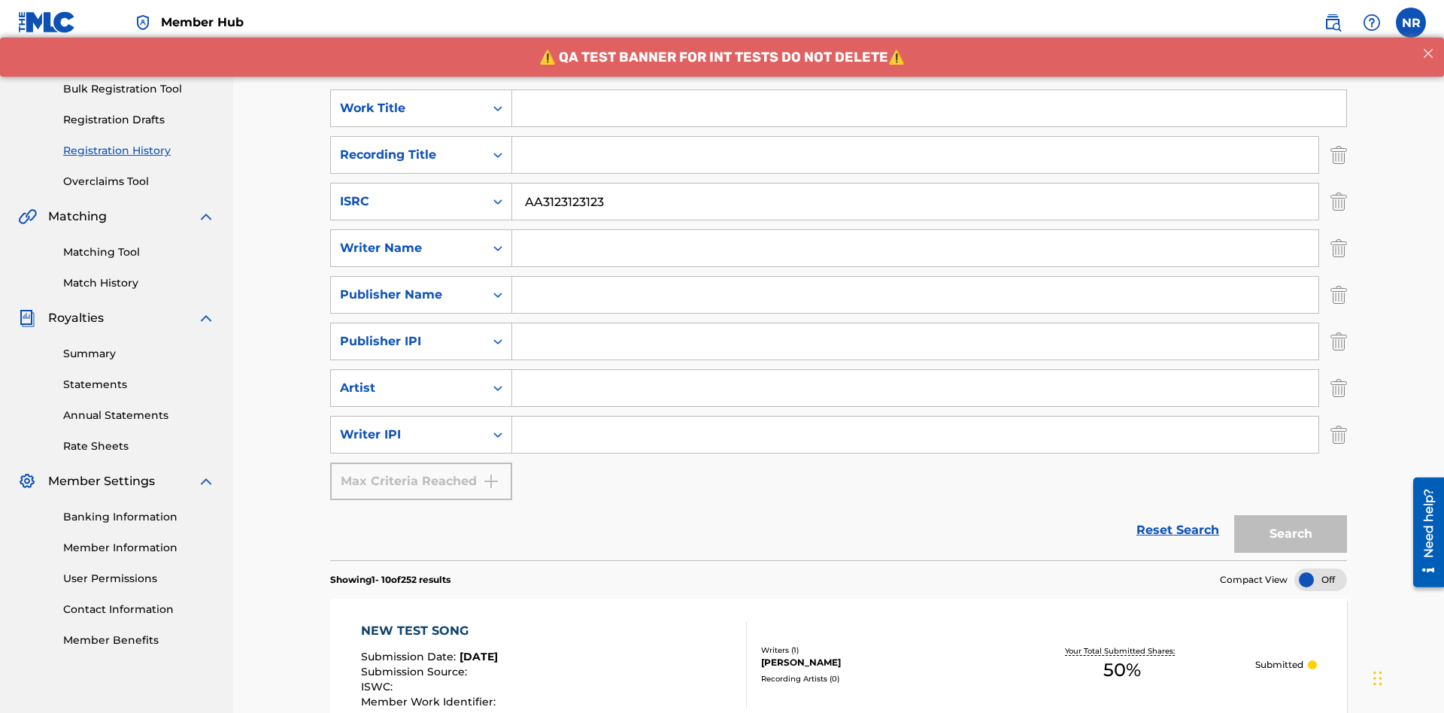
type input "AA3123123123"
click at [929, 108] on input "Search Form" at bounding box center [929, 108] width 834 height 36
type input "MY FAVORITE DUMMY MUSIC WORK"
click at [915, 230] on input "Search Form" at bounding box center [915, 248] width 806 height 36
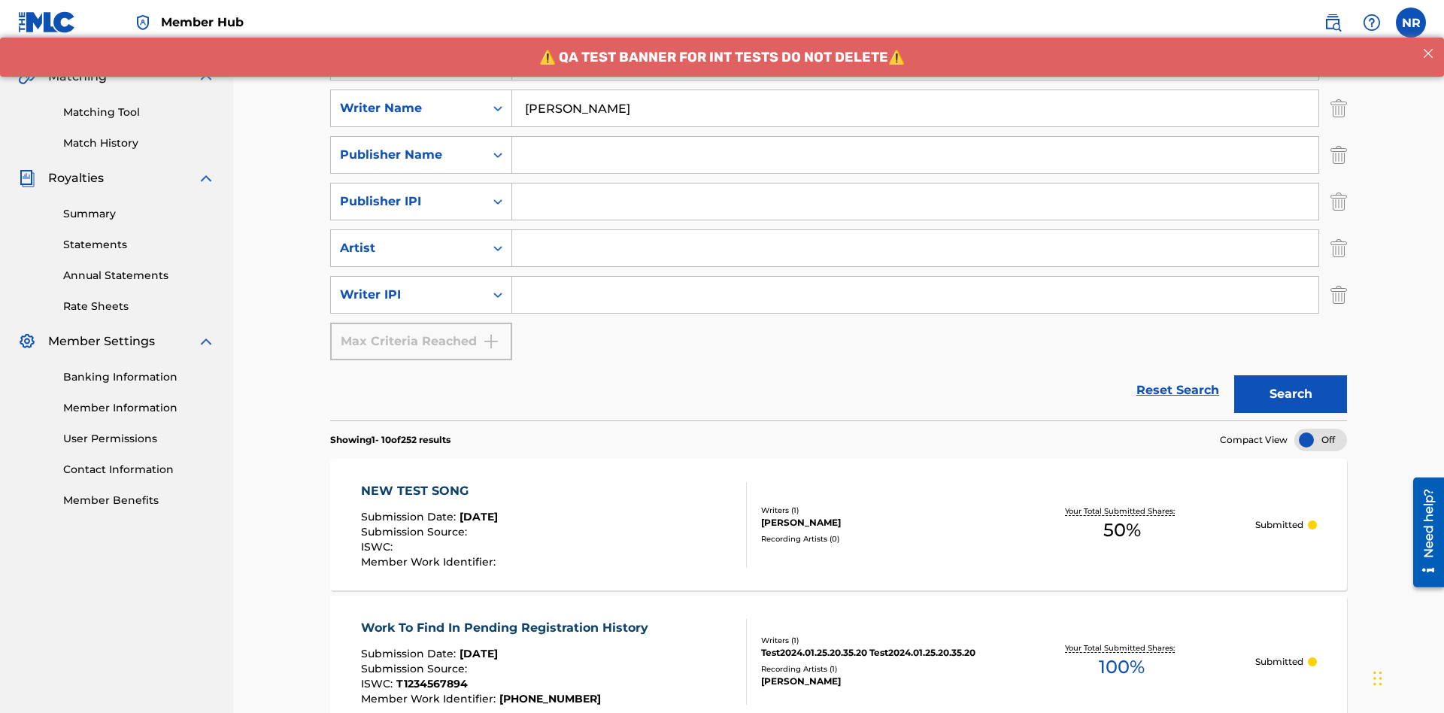
type input "[PERSON_NAME]"
click at [915, 277] on input "Search Form" at bounding box center [915, 295] width 806 height 36
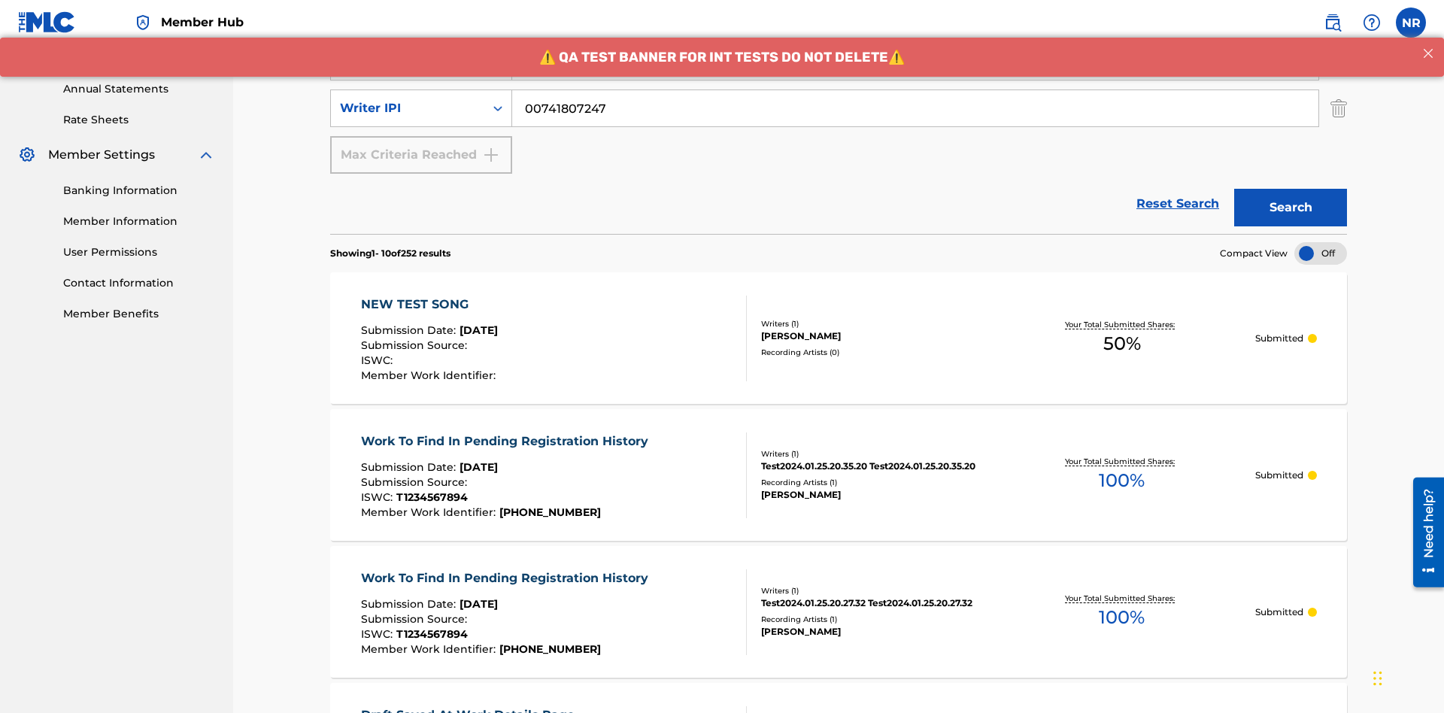
type input "00741807247"
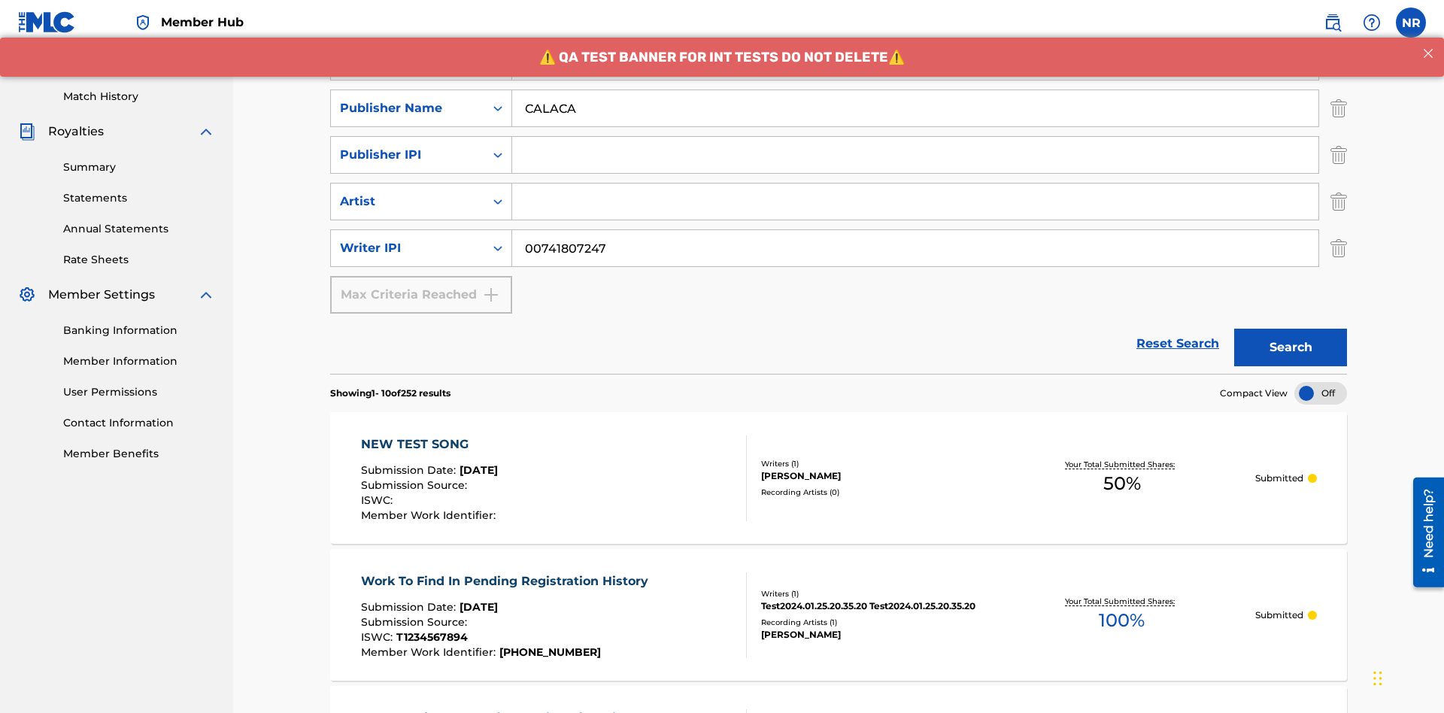
type input "CALACA"
click at [915, 137] on input "Search Form" at bounding box center [915, 155] width 806 height 36
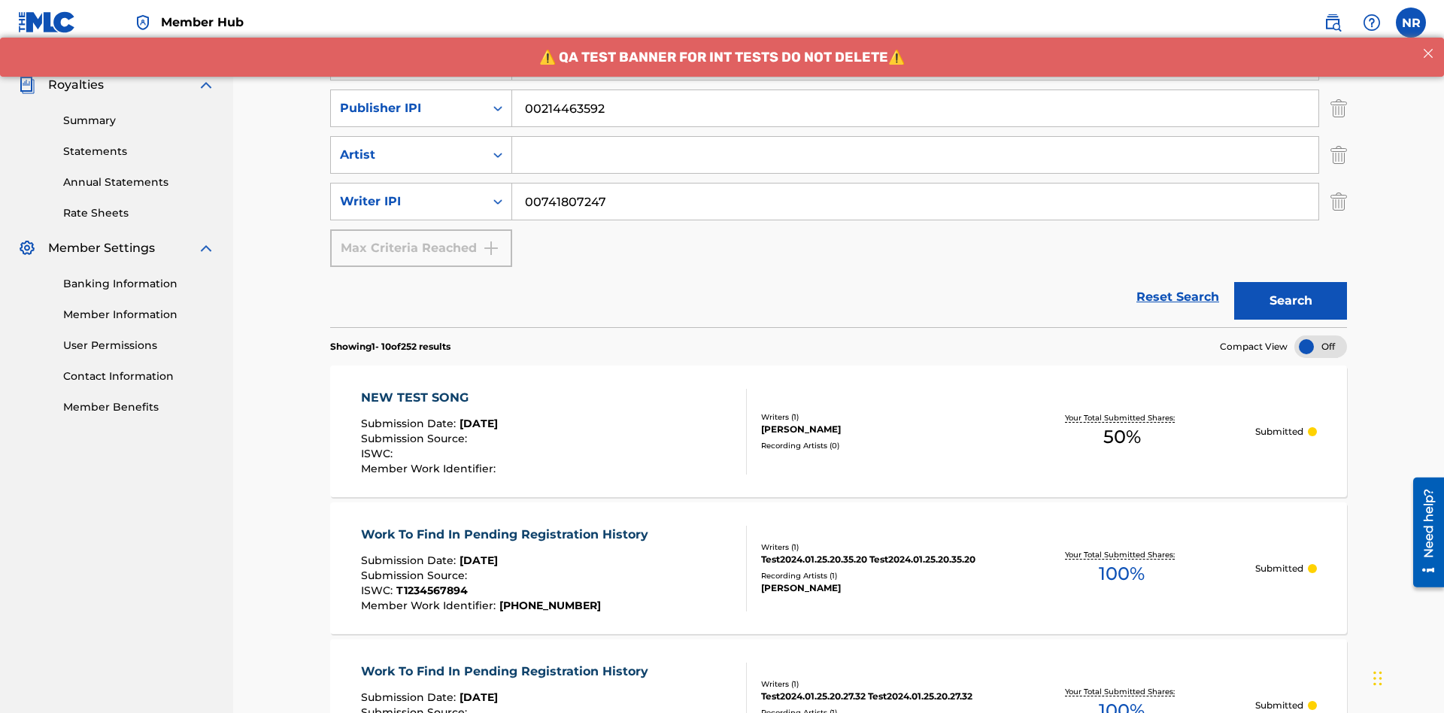
type input "00214463592"
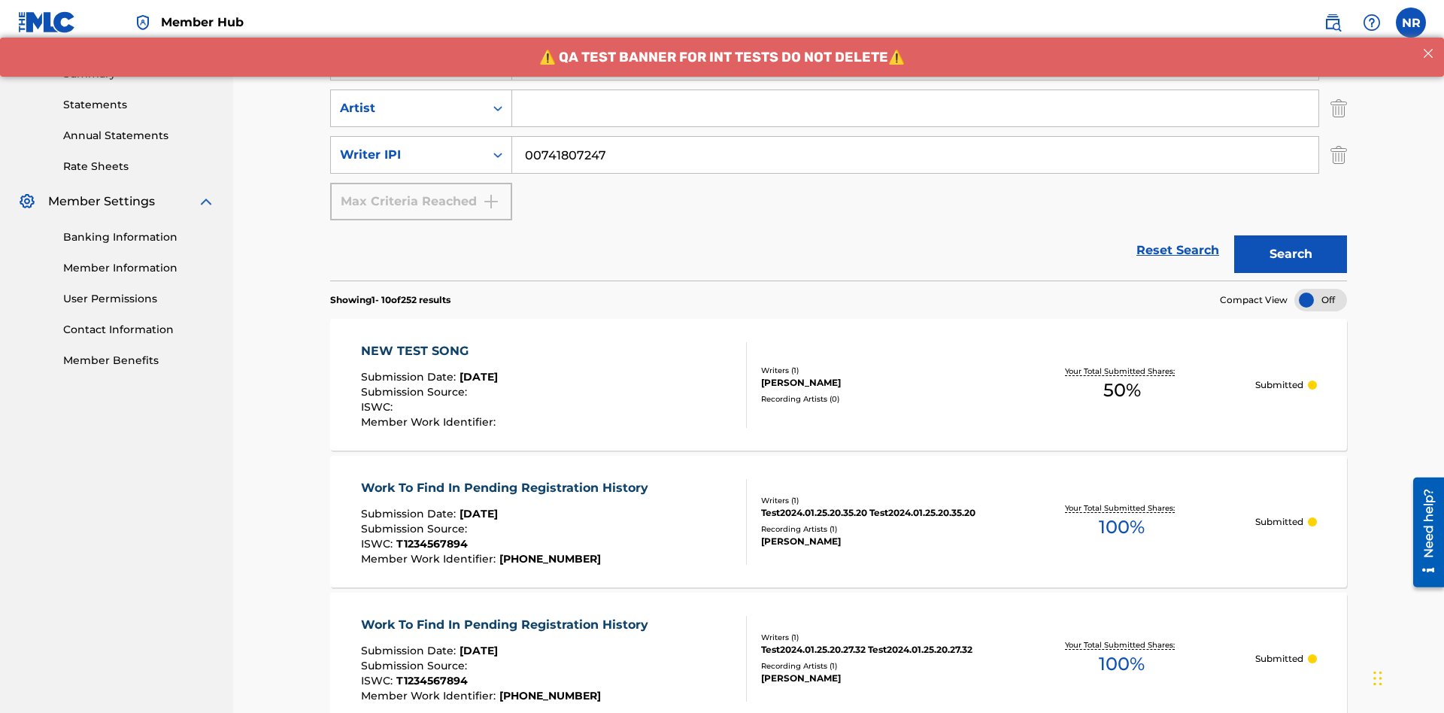
type input "Best Song Ever"
click at [915, 108] on input "Search Form" at bounding box center [915, 108] width 806 height 36
type input "[PERSON_NAME]"
click at [1291, 235] on button "Search" at bounding box center [1290, 254] width 113 height 38
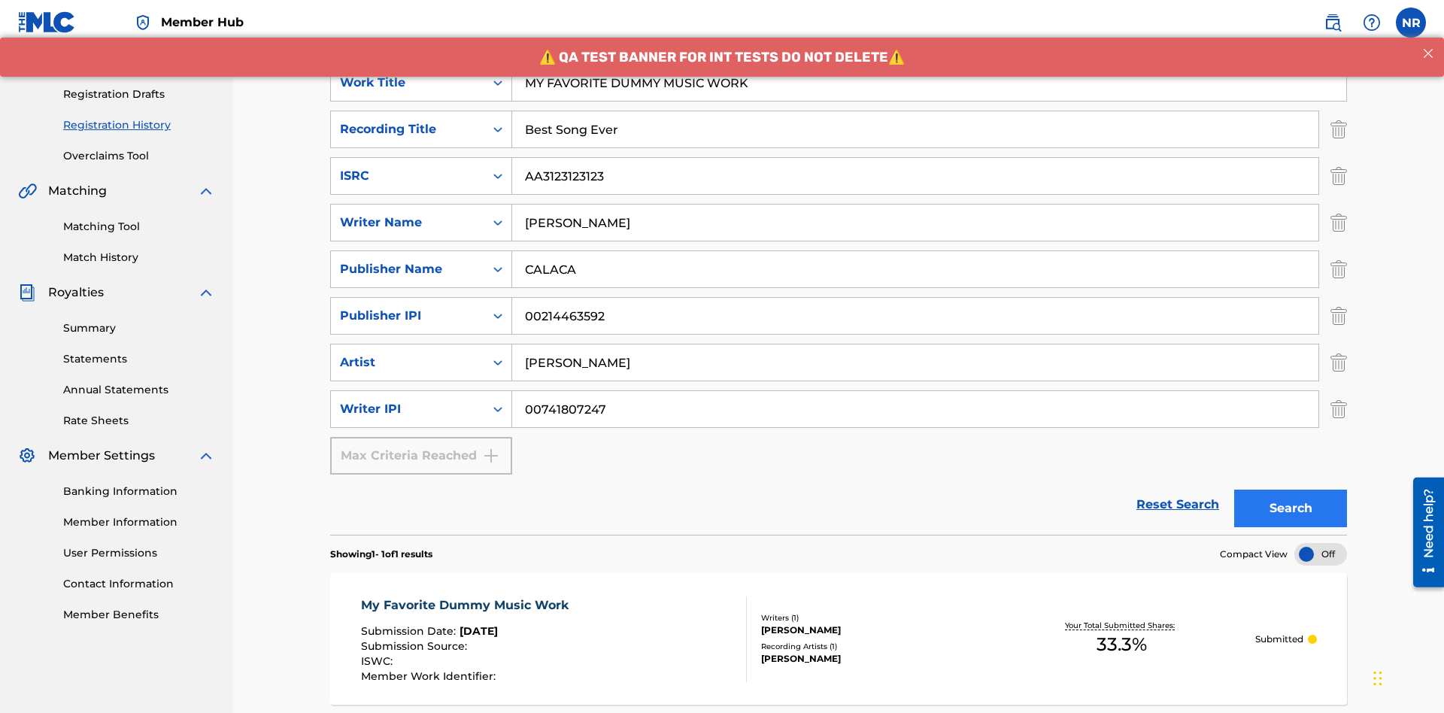
scroll to position [378, 0]
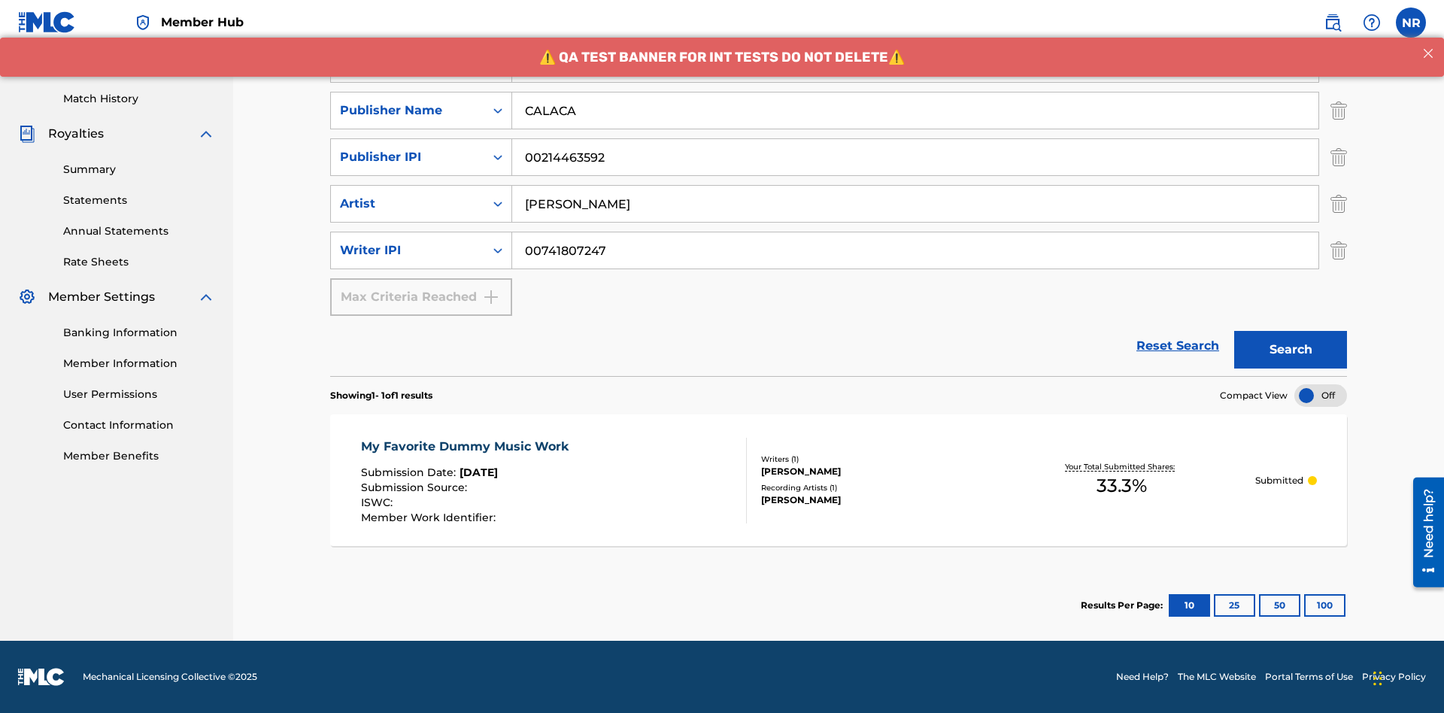
click at [466, 446] on div "My Favorite Dummy Music Work" at bounding box center [468, 447] width 215 height 18
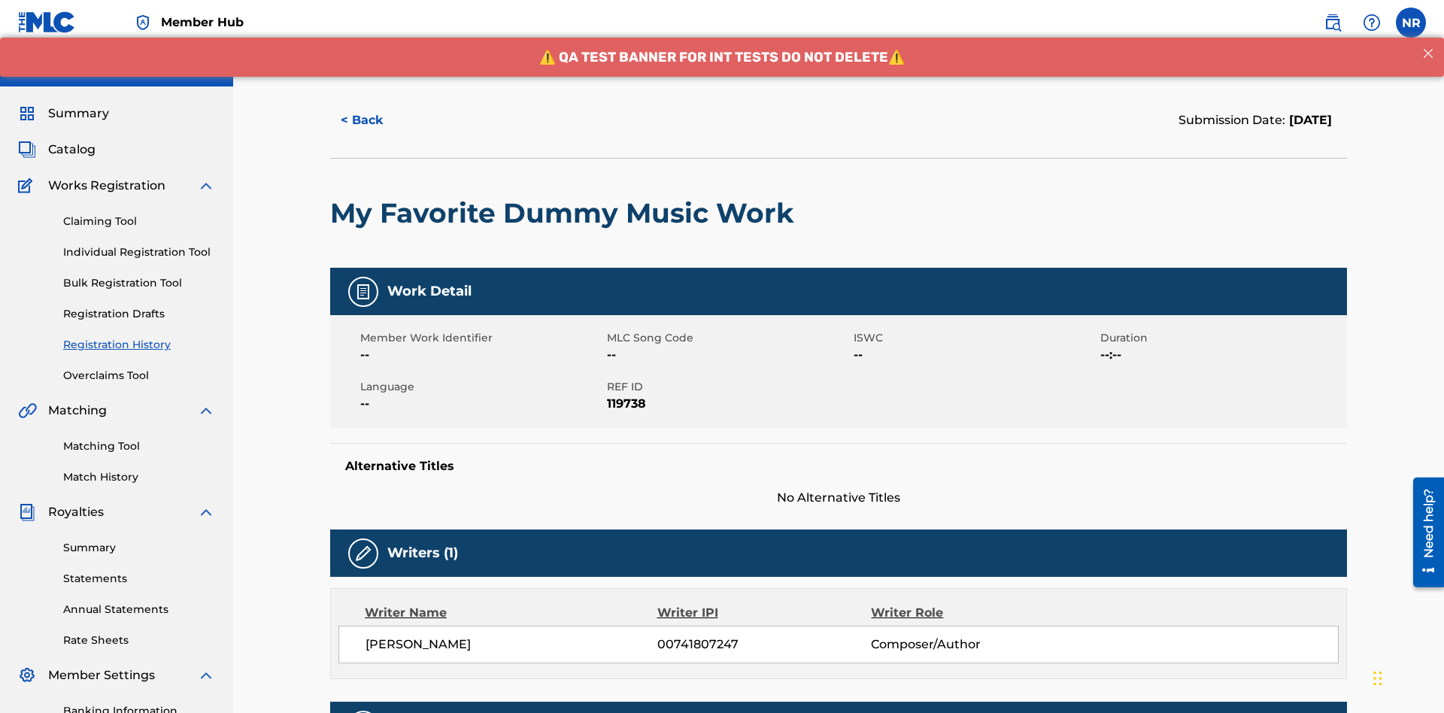
scroll to position [443, 0]
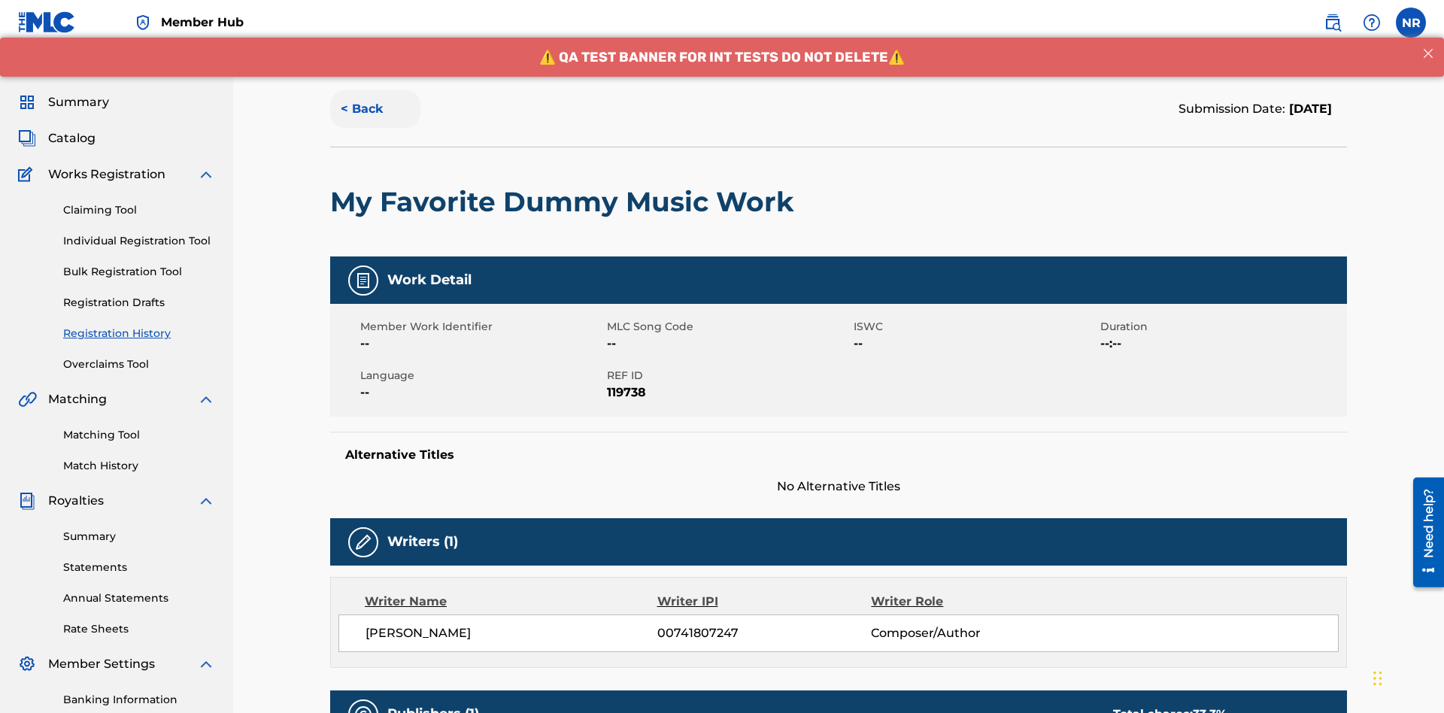
click at [375, 109] on button "< Back" at bounding box center [375, 109] width 90 height 38
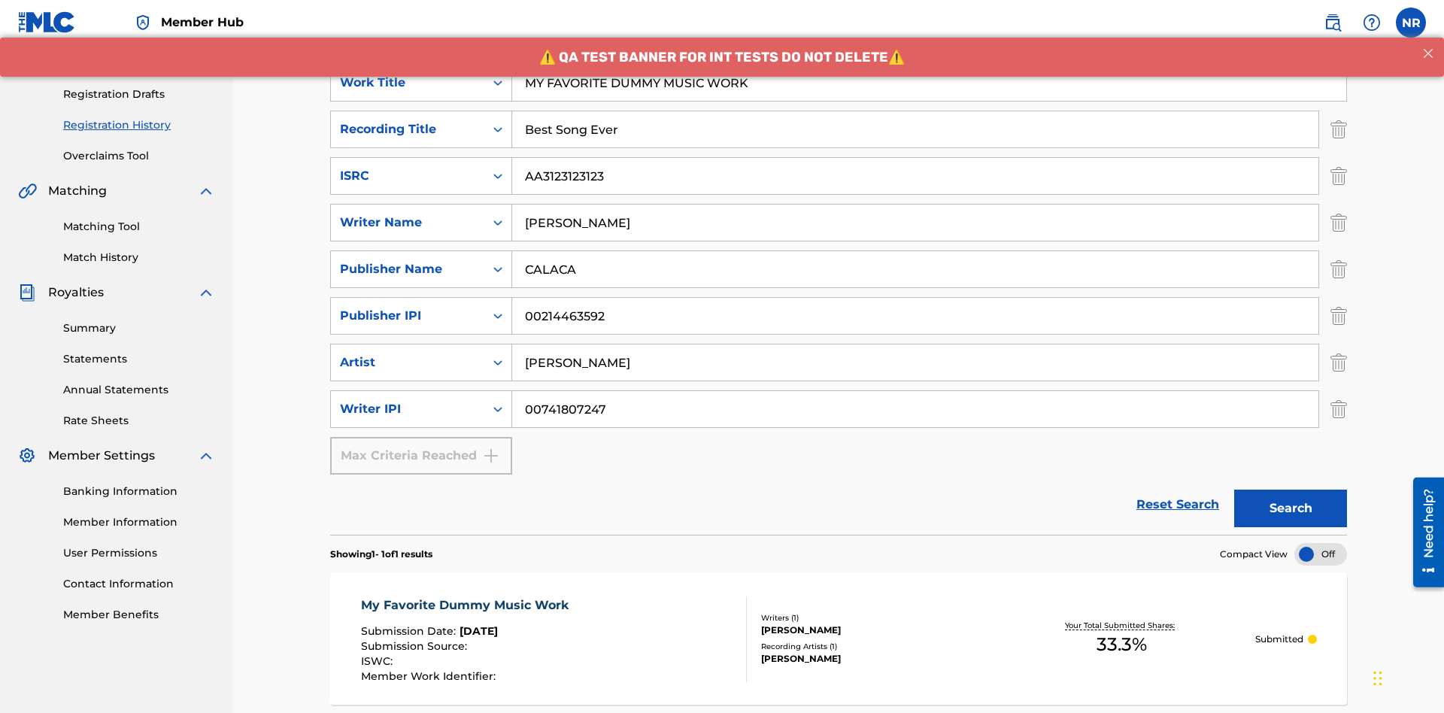
click at [436, 45] on p "Processing" at bounding box center [436, 30] width 61 height 32
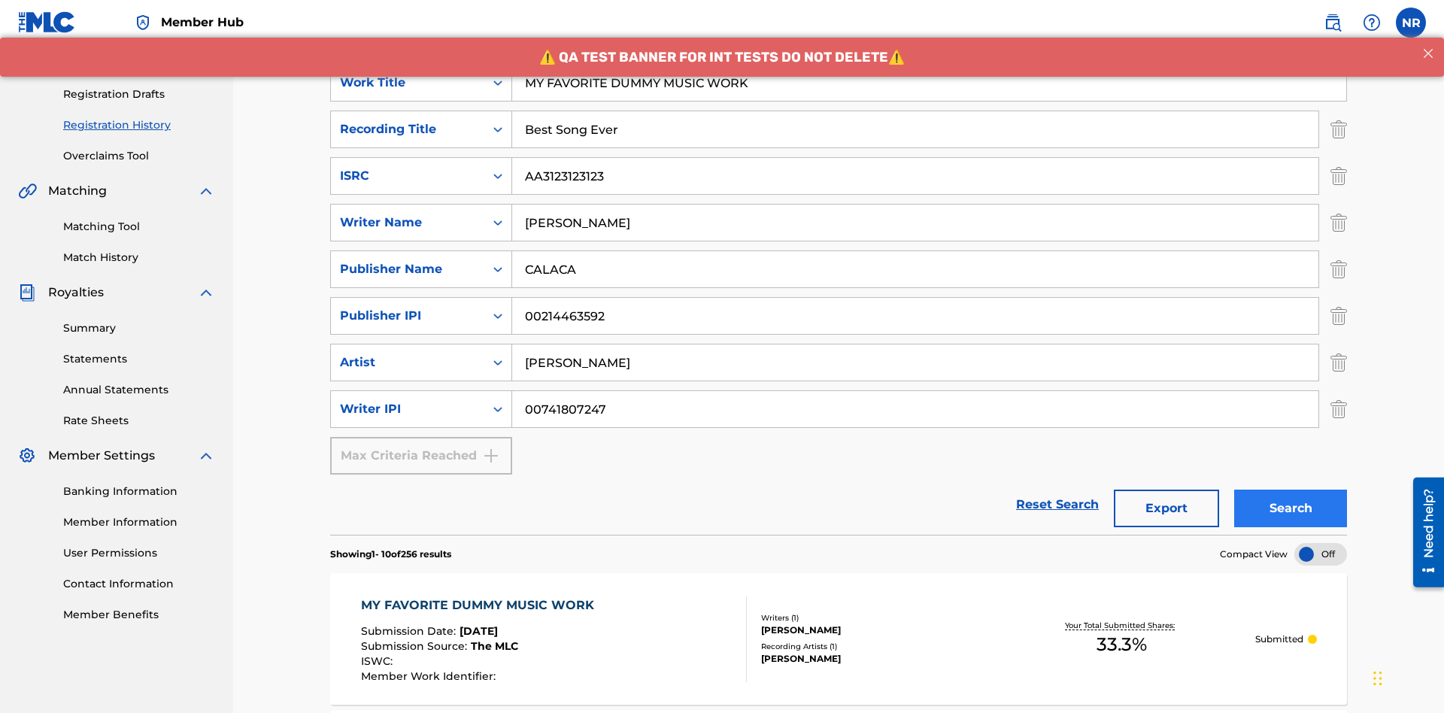
scroll to position [672, 0]
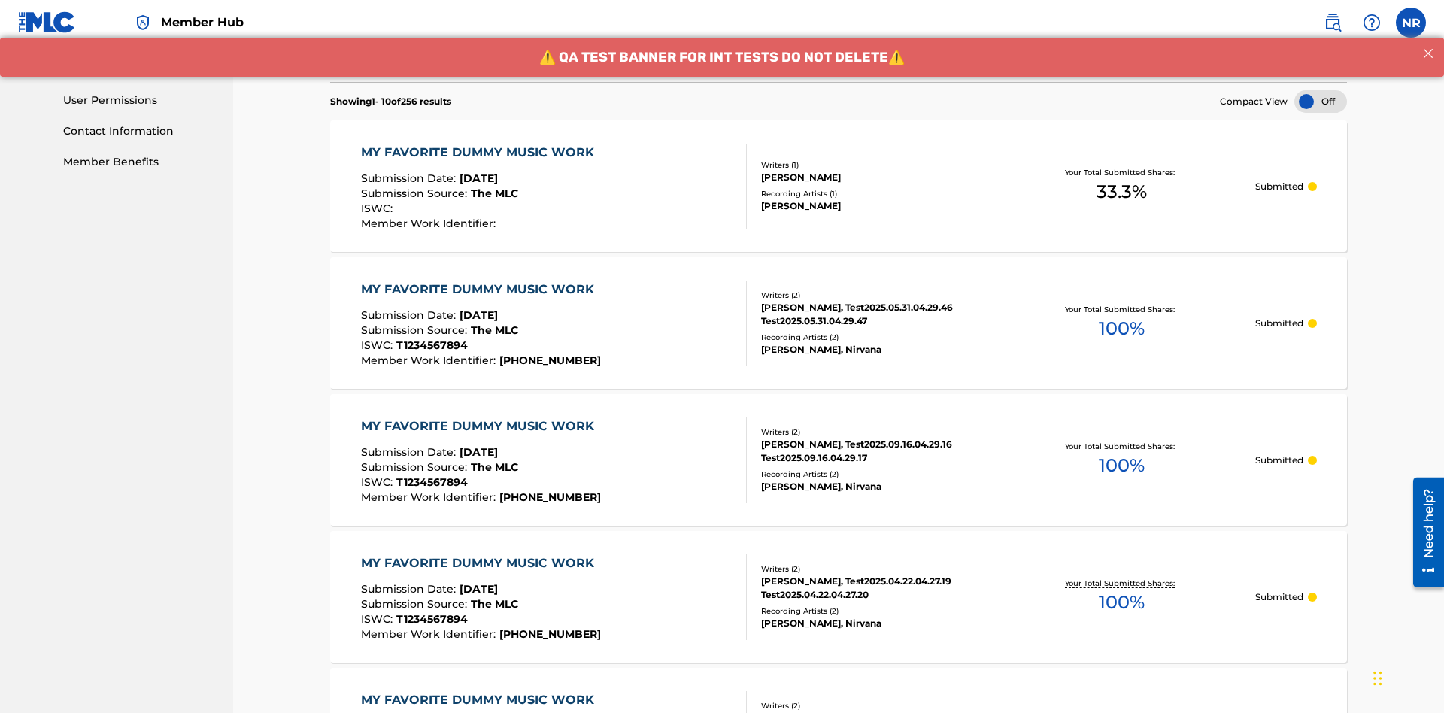
click at [479, 144] on div "MY FAVORITE DUMMY MUSIC WORK" at bounding box center [481, 153] width 241 height 18
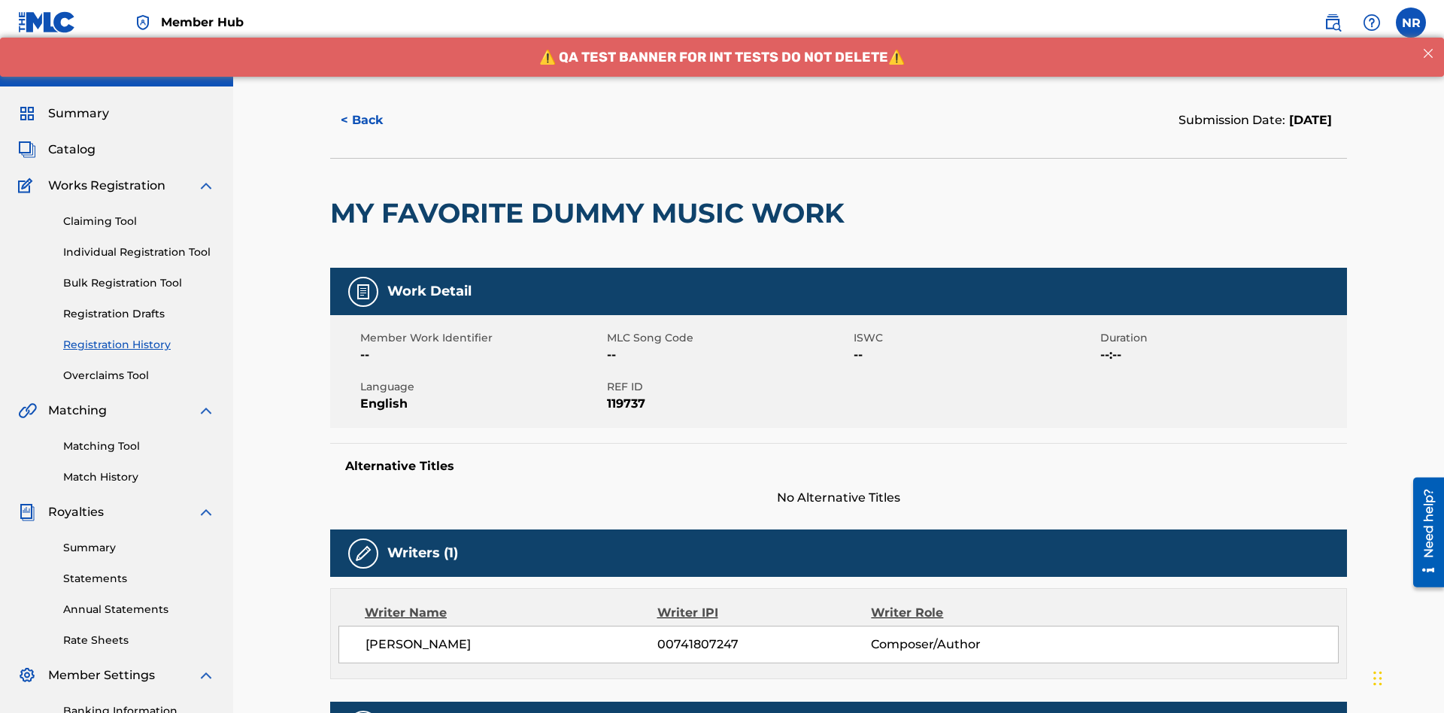
scroll to position [443, 0]
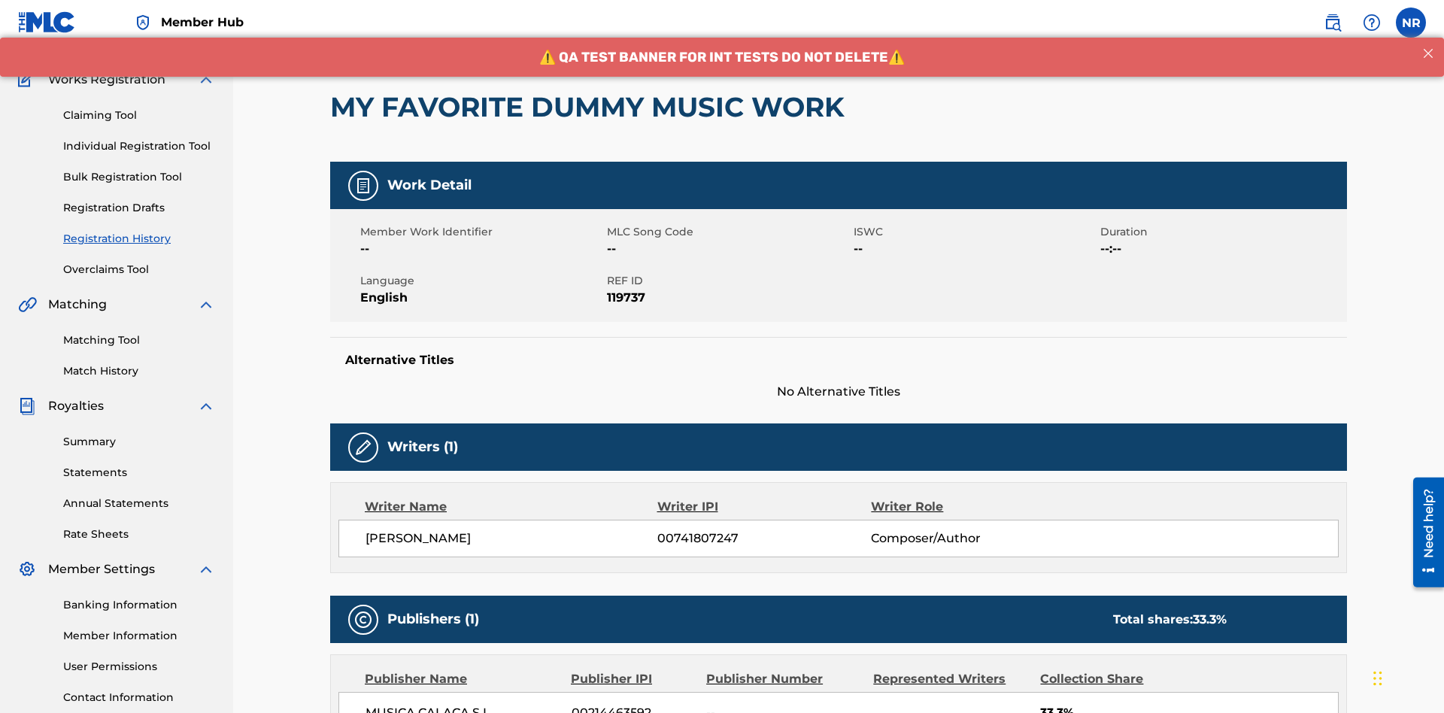
click at [375, 33] on button "< Back" at bounding box center [375, 14] width 90 height 38
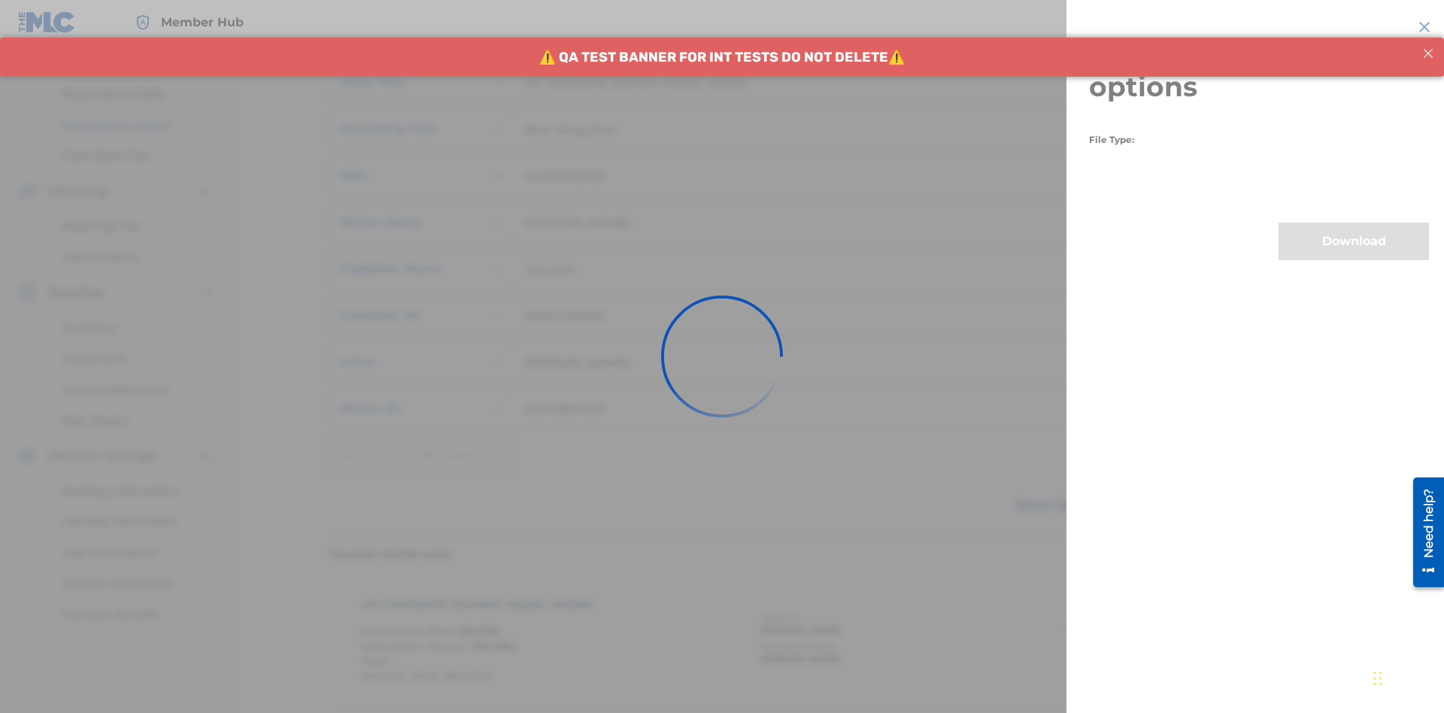
scroll to position [619, 0]
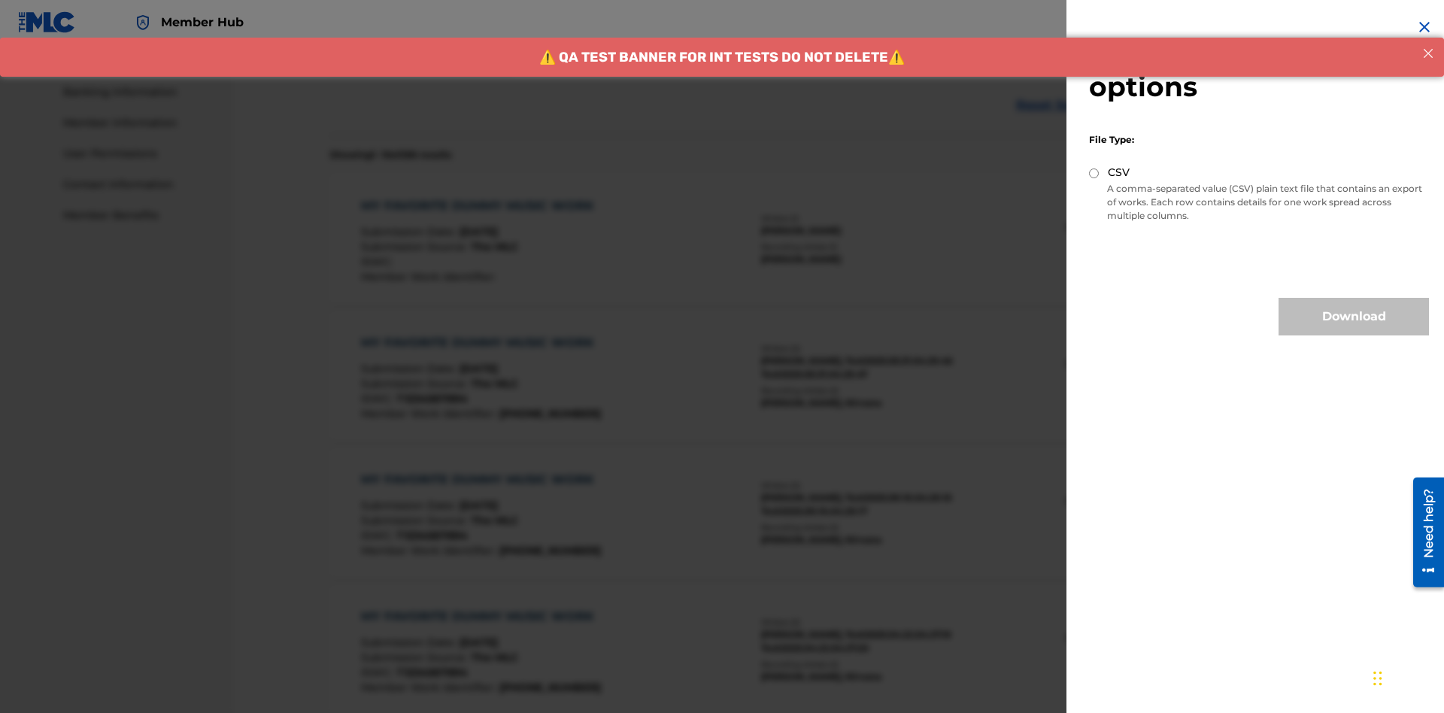
click at [1094, 173] on input "CSV" at bounding box center [1094, 173] width 10 height 10
radio input "true"
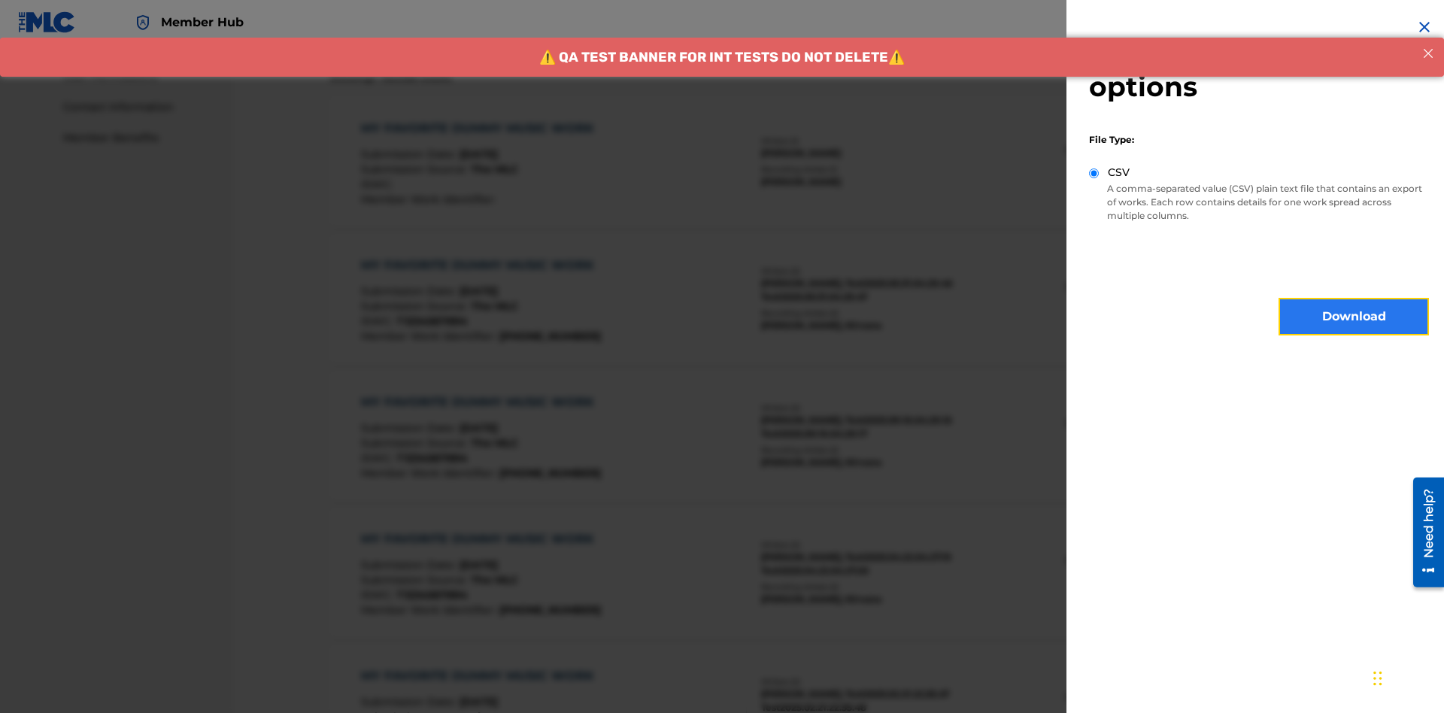
click at [1354, 317] on button "Download" at bounding box center [1353, 317] width 150 height 38
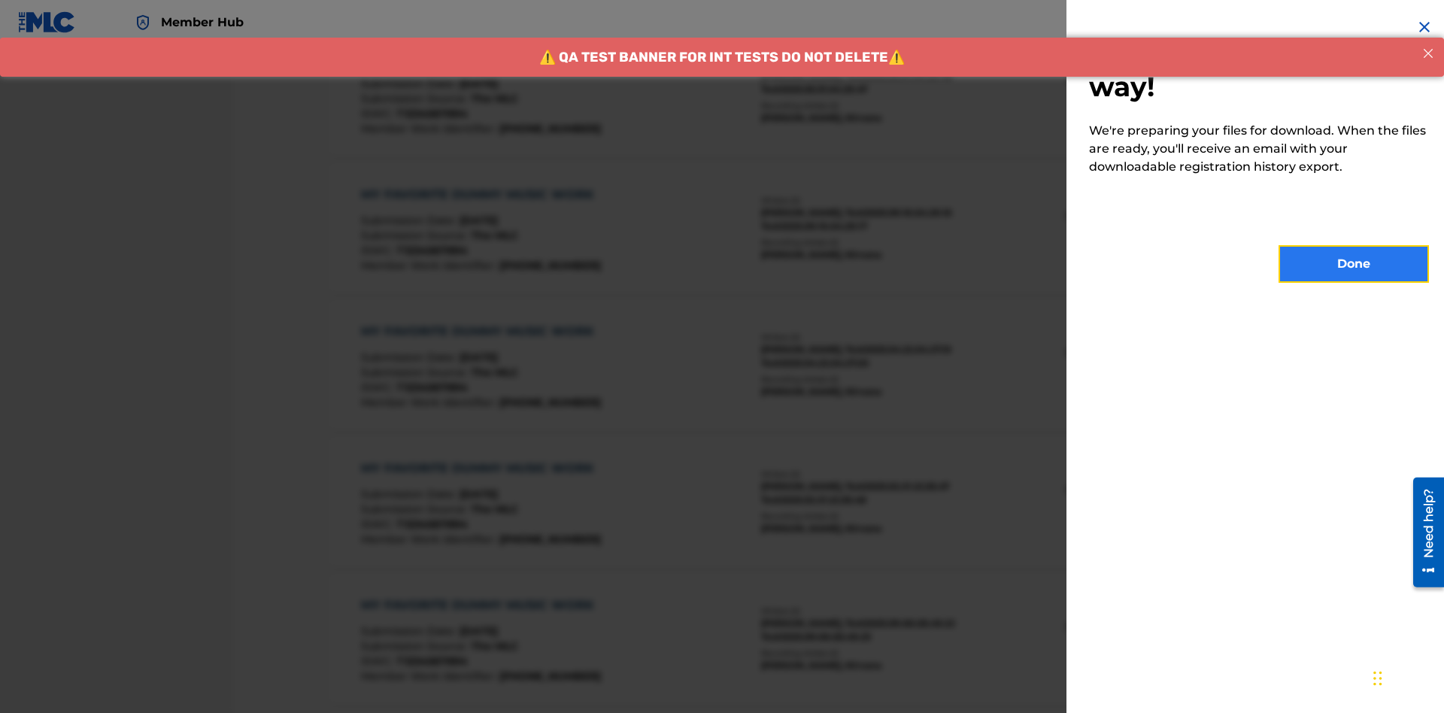
click at [1354, 264] on button "Done" at bounding box center [1353, 264] width 150 height 38
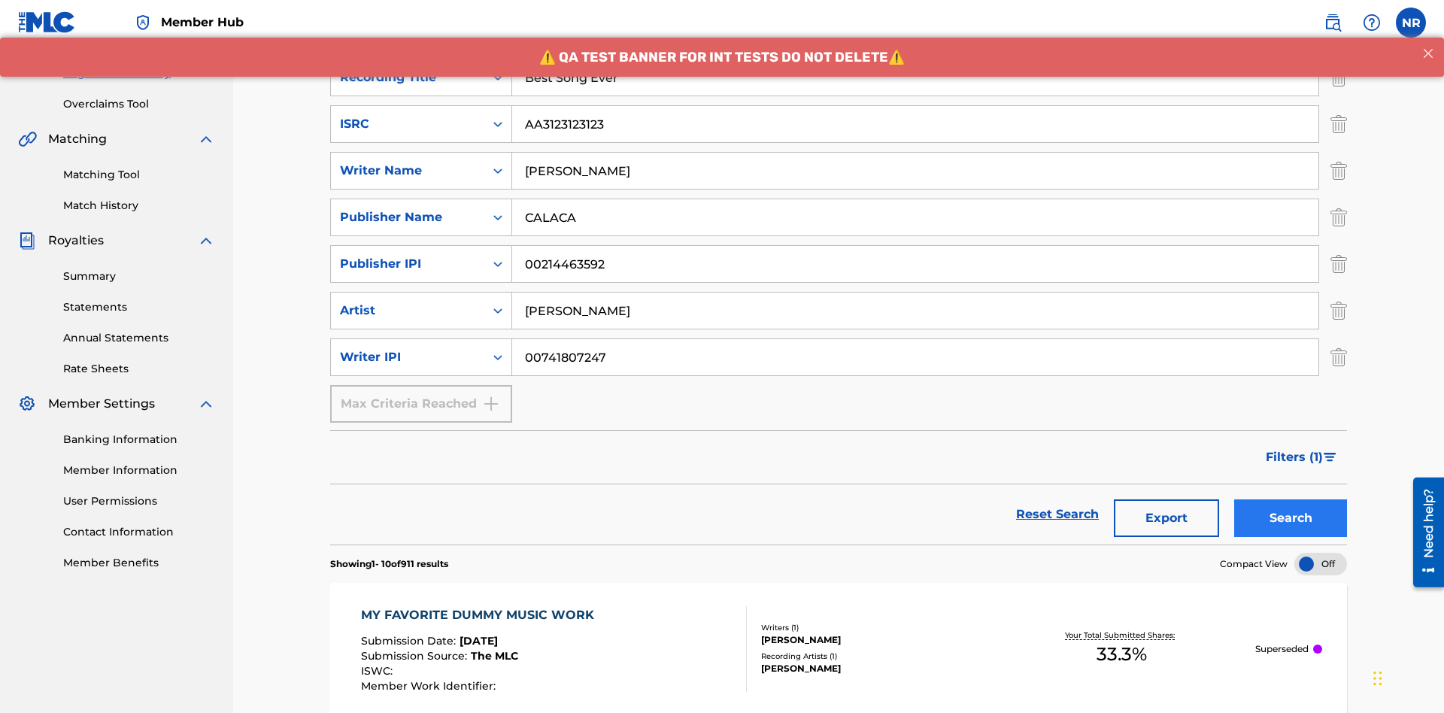
scroll to position [734, 0]
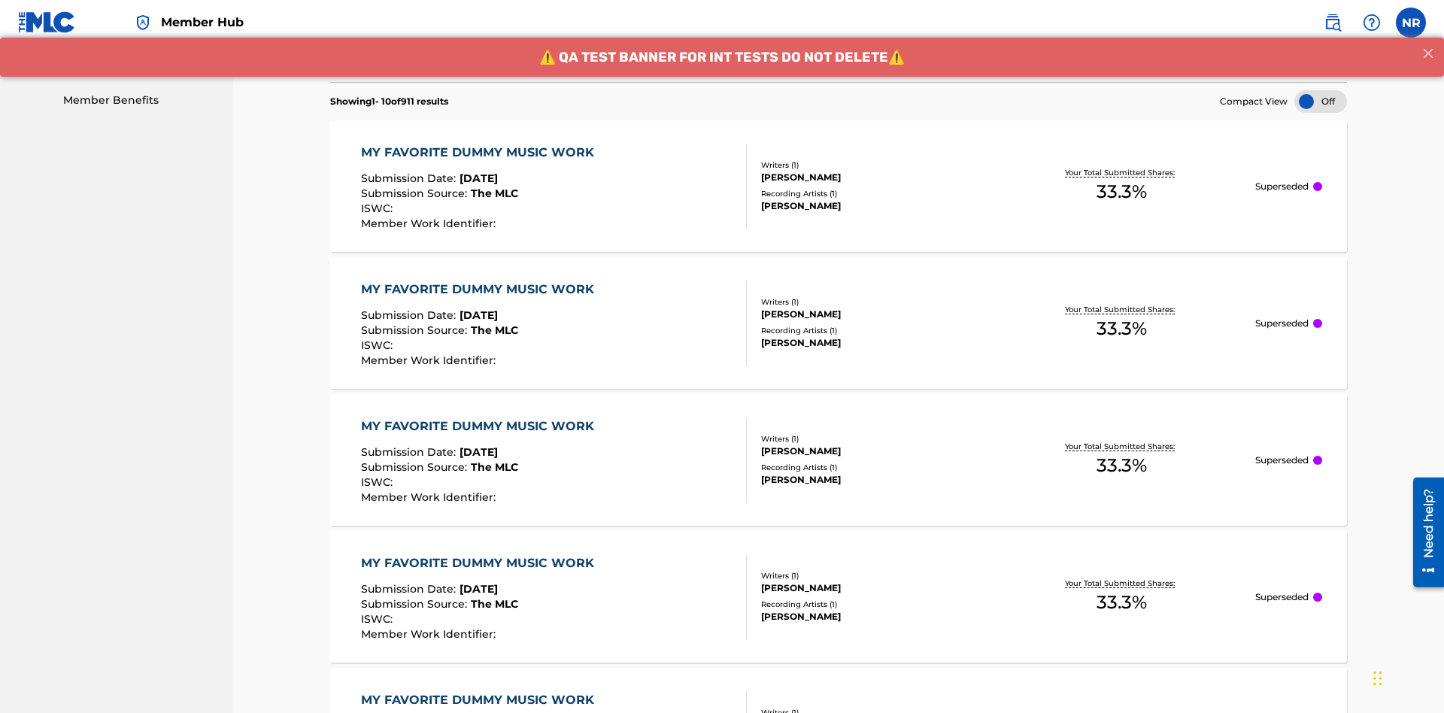
click at [479, 144] on div "MY FAVORITE DUMMY MUSIC WORK" at bounding box center [481, 153] width 241 height 18
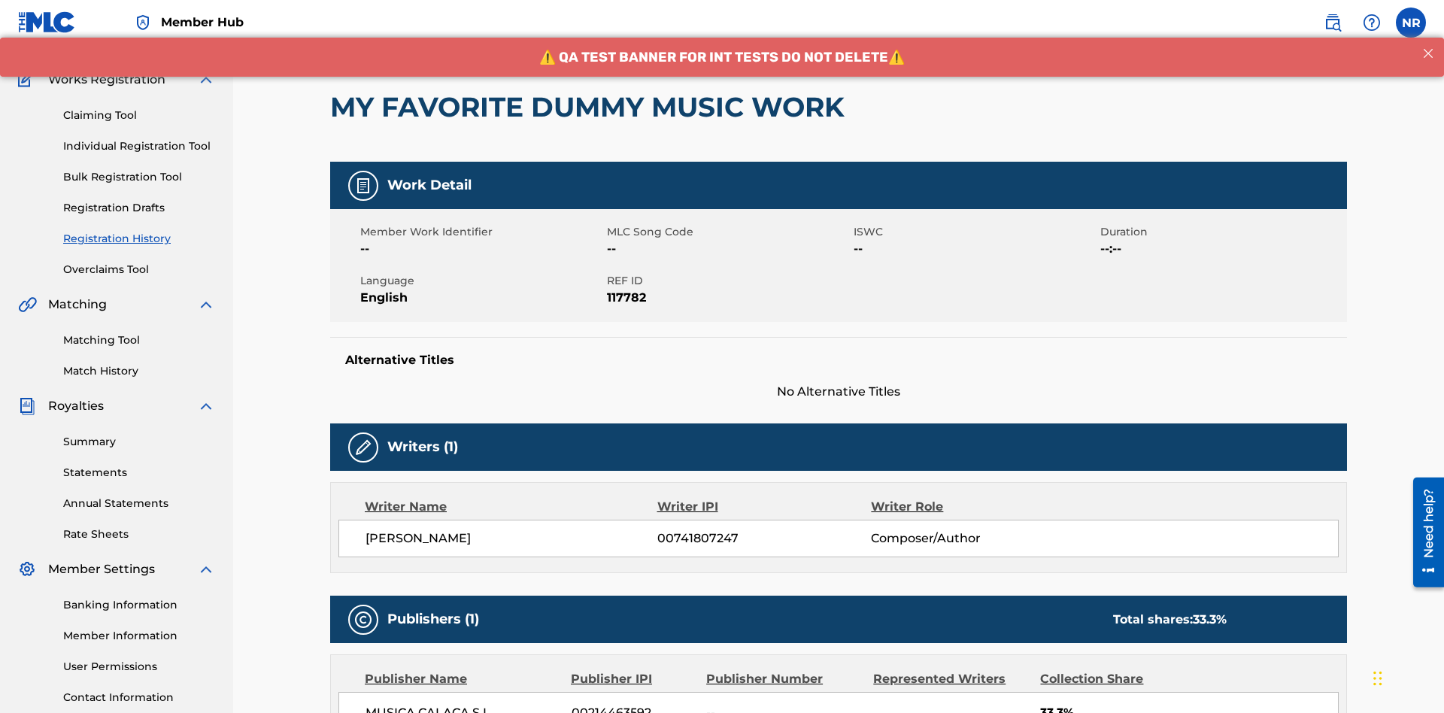
click at [375, 33] on button "< Back" at bounding box center [375, 14] width 90 height 38
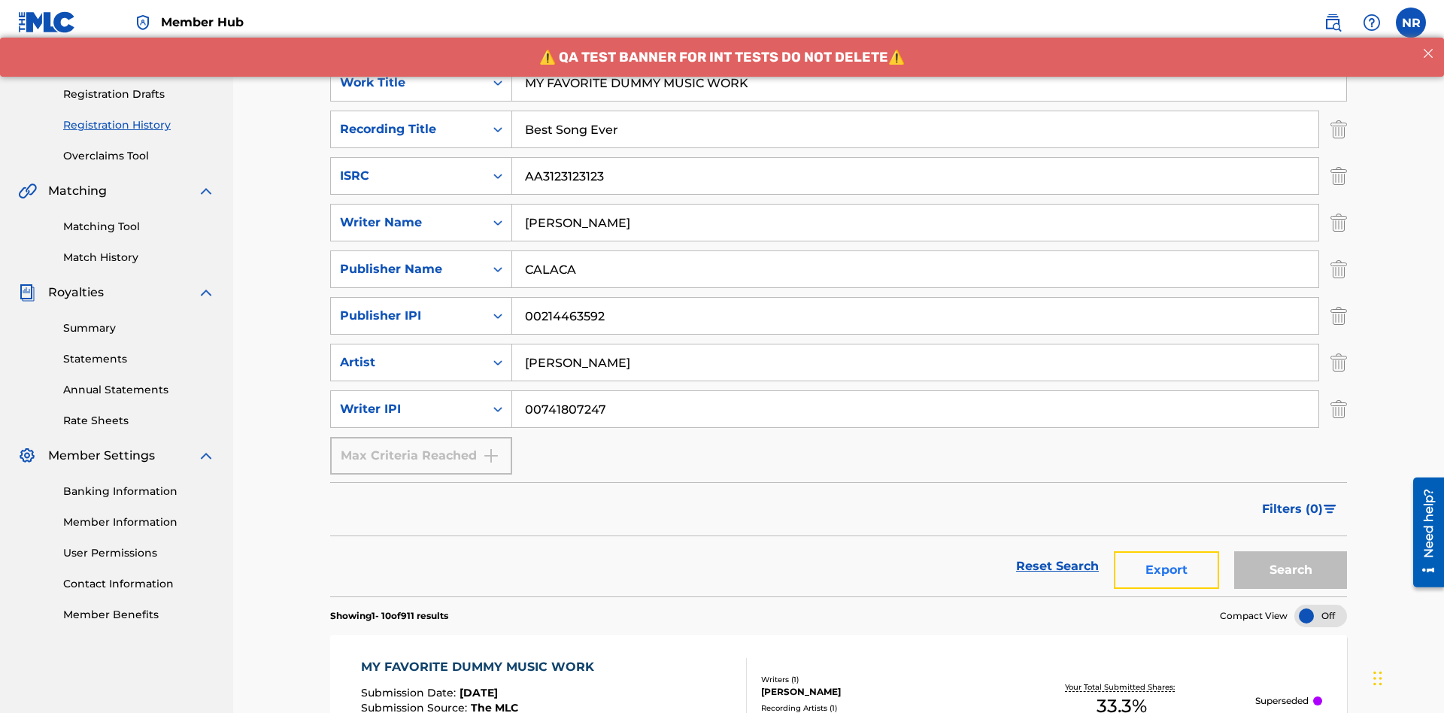
click at [1166, 551] on button "Export" at bounding box center [1166, 570] width 105 height 38
